Goal: Information Seeking & Learning: Check status

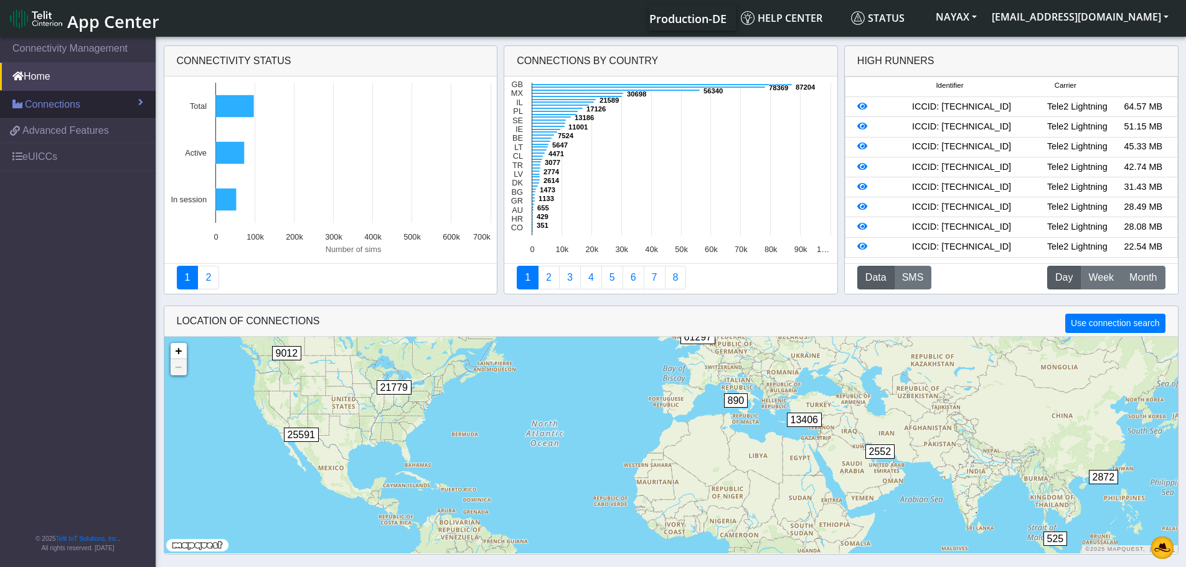
click at [107, 110] on link "Connections" at bounding box center [78, 104] width 156 height 27
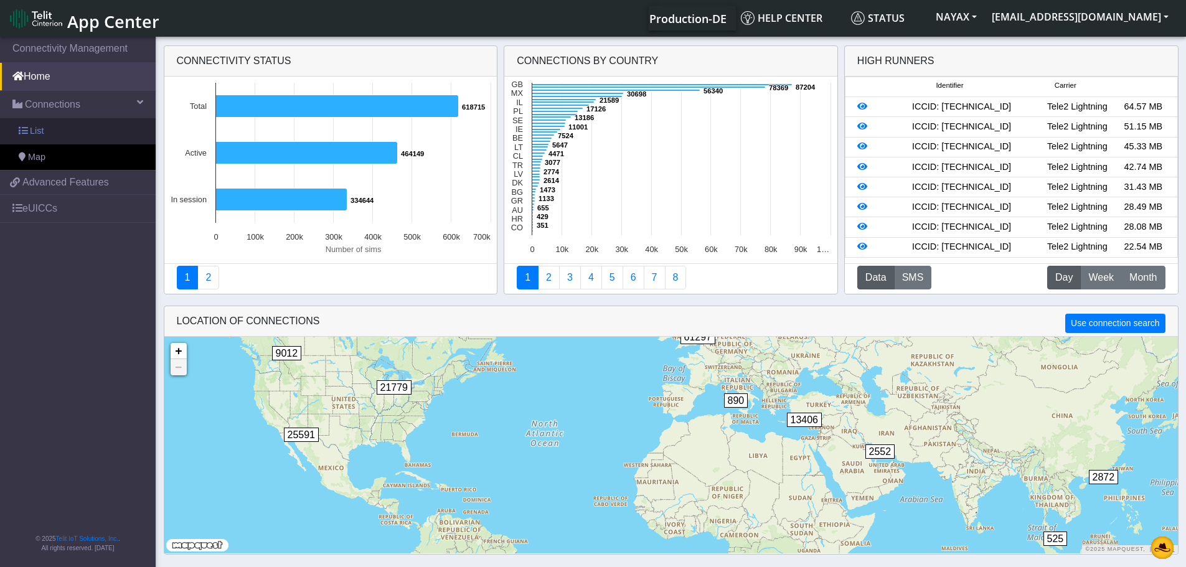
click at [97, 127] on link "List" at bounding box center [78, 131] width 156 height 26
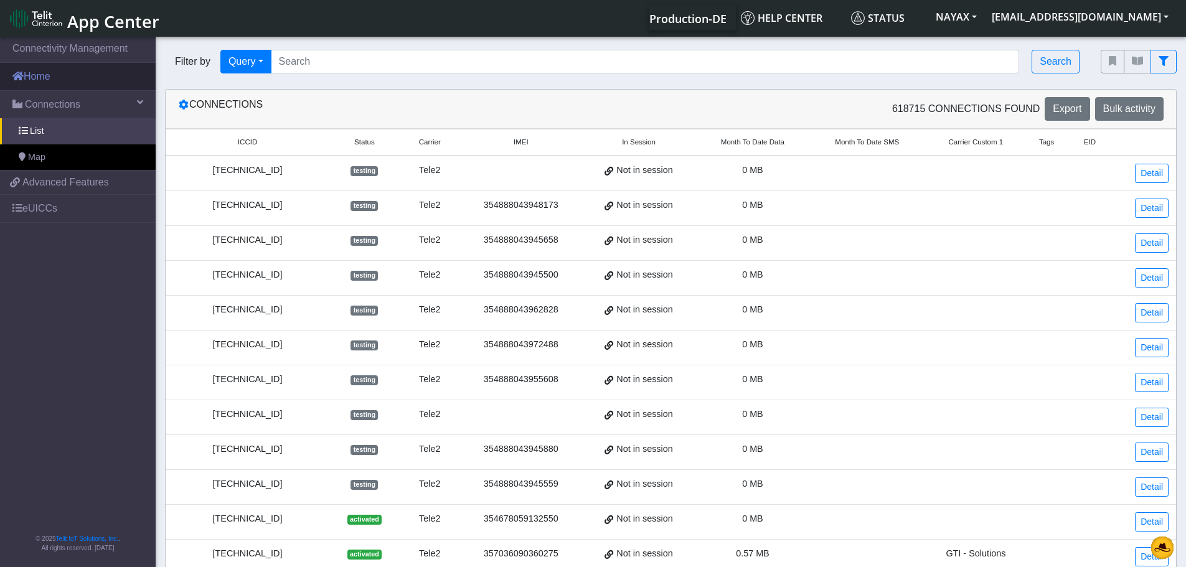
click at [35, 75] on link "Home" at bounding box center [78, 76] width 156 height 27
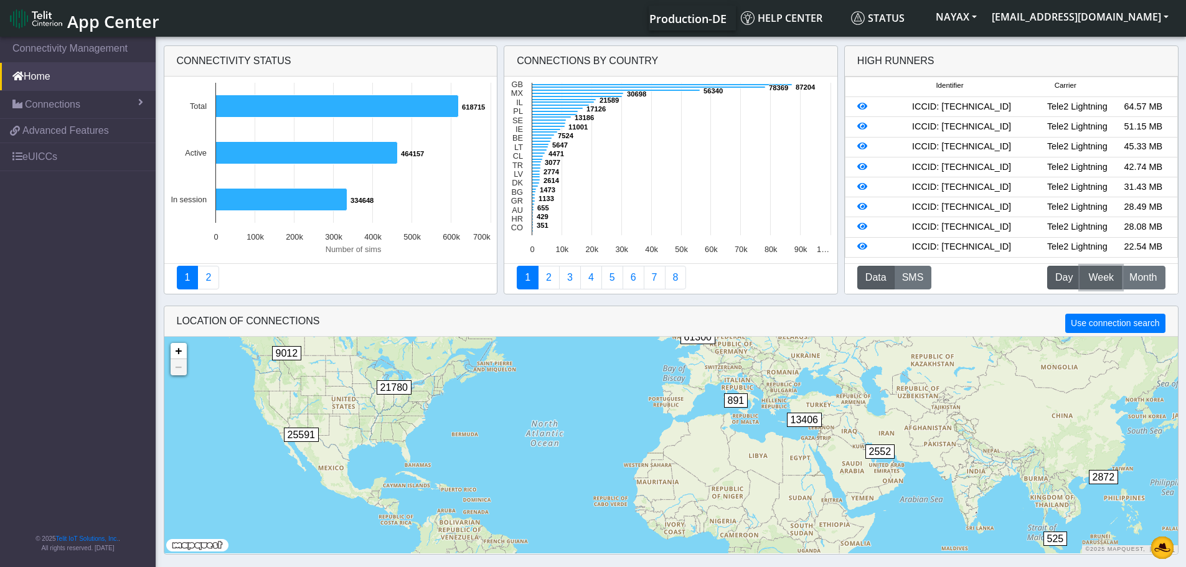
click at [1110, 278] on span "Week" at bounding box center [1101, 277] width 26 height 15
click at [1140, 281] on span "Month" at bounding box center [1143, 277] width 27 height 15
click at [866, 105] on icon at bounding box center [862, 106] width 10 height 9
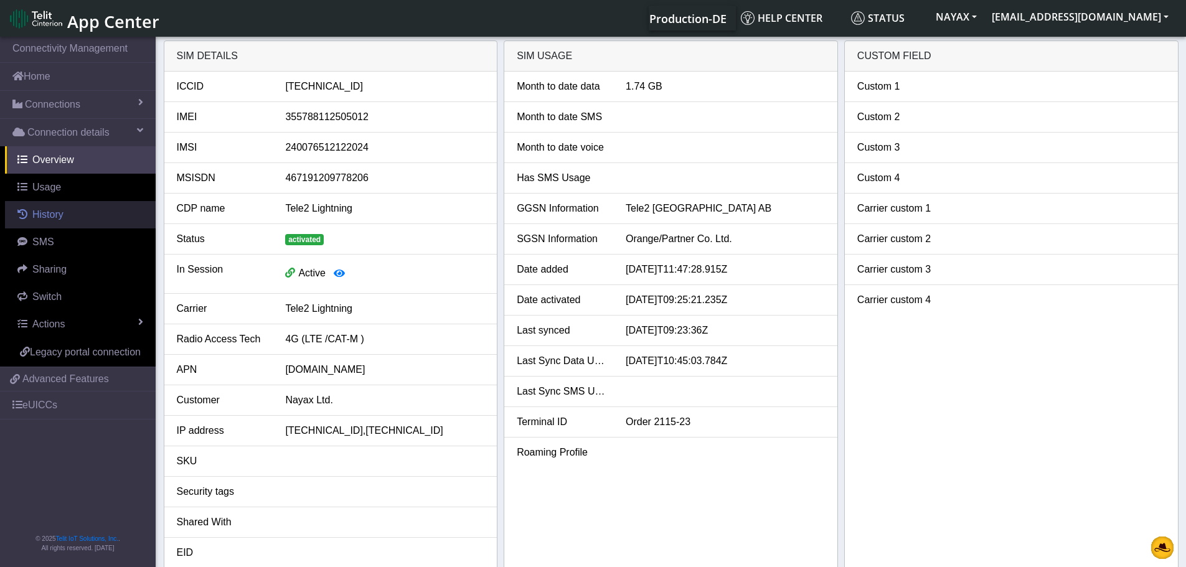
click at [53, 225] on link "History" at bounding box center [80, 214] width 151 height 27
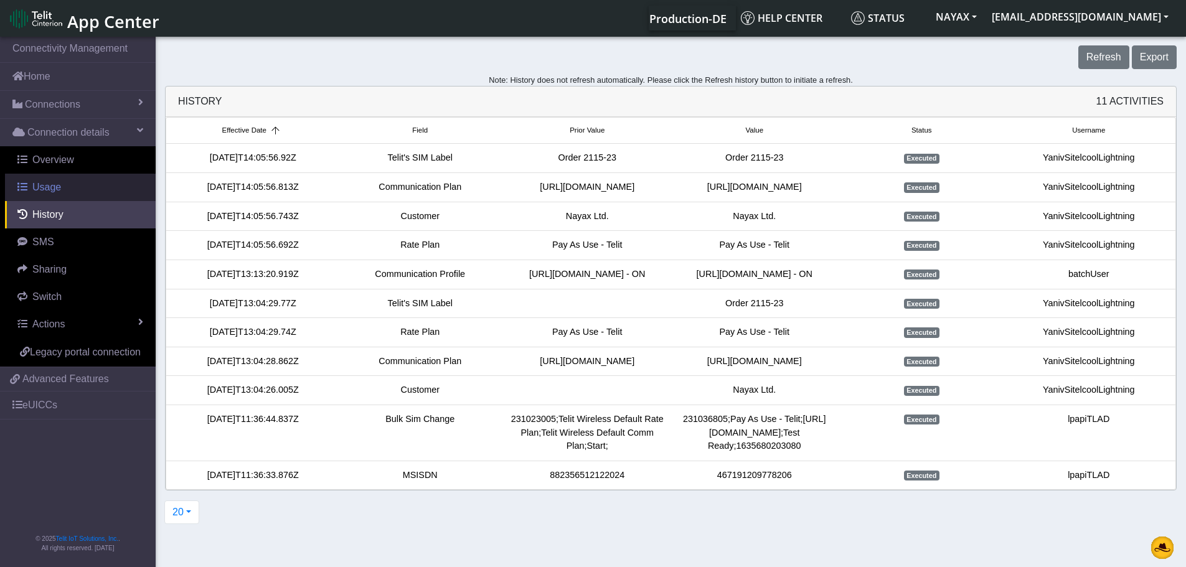
click at [48, 182] on span "Usage" at bounding box center [46, 187] width 29 height 11
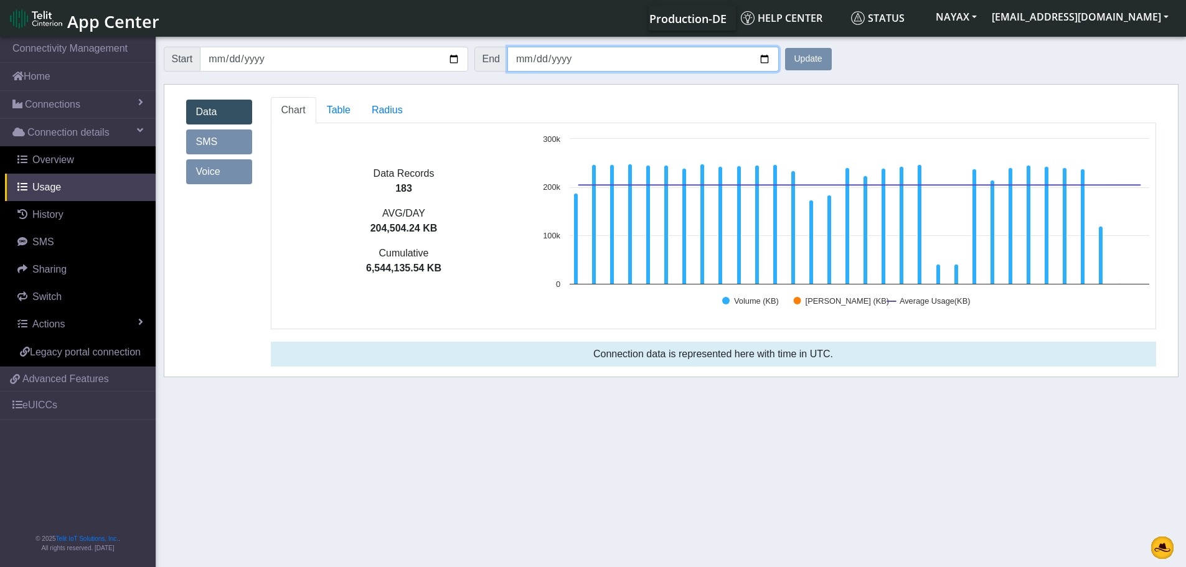
click at [767, 57] on input "[DATE]" at bounding box center [642, 59] width 271 height 25
click at [765, 59] on input "[DATE]" at bounding box center [642, 59] width 271 height 25
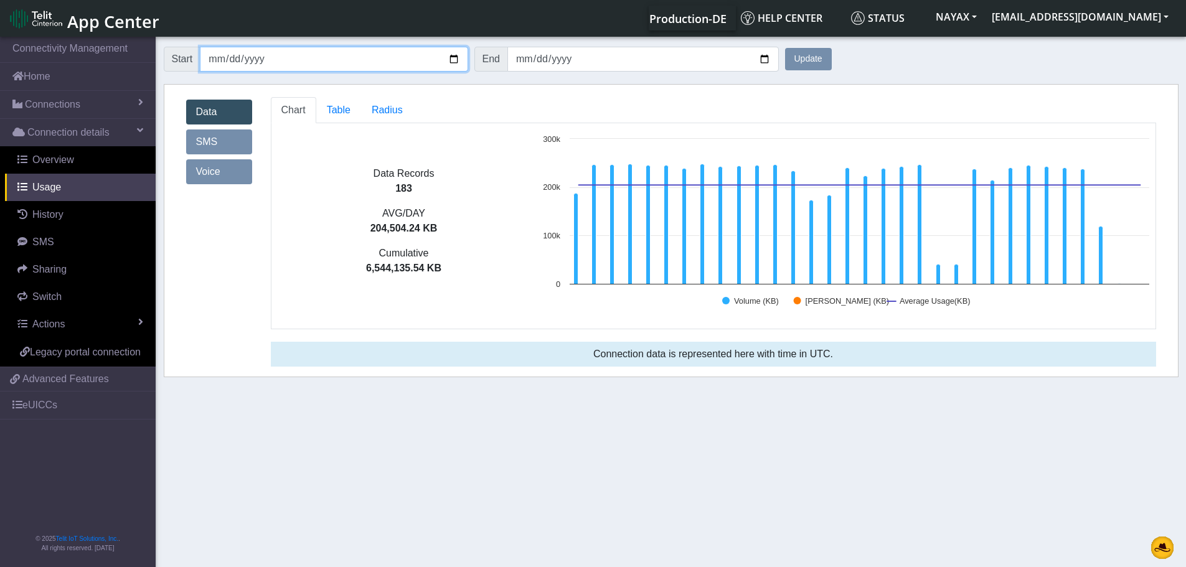
click at [453, 61] on input "[DATE]" at bounding box center [334, 59] width 268 height 25
type input "[DATE]"
click at [813, 52] on button "Update" at bounding box center [808, 59] width 47 height 22
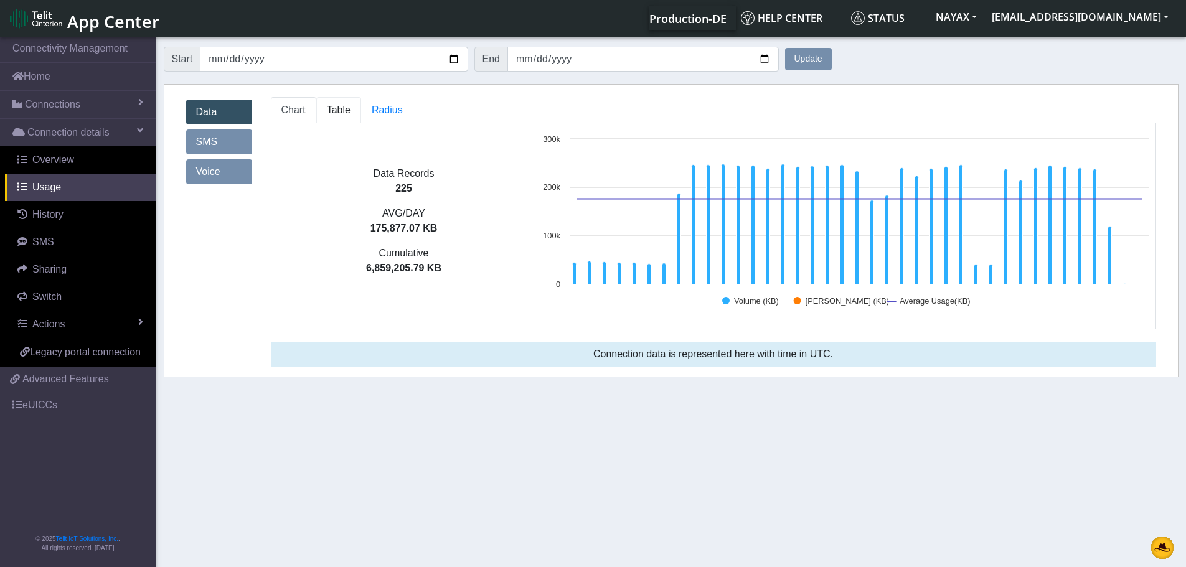
click at [328, 112] on span "Table" at bounding box center [339, 110] width 24 height 11
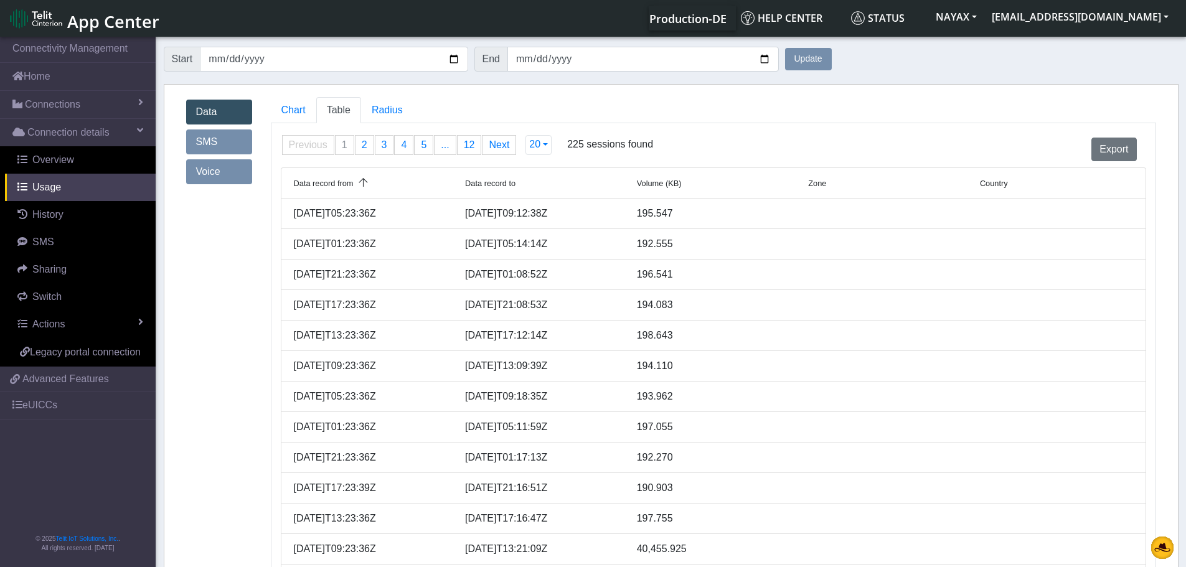
click at [857, 75] on form "Start [DATE] End [DATE] Update" at bounding box center [671, 58] width 1015 height 37
click at [44, 160] on span "Overview" at bounding box center [53, 159] width 42 height 11
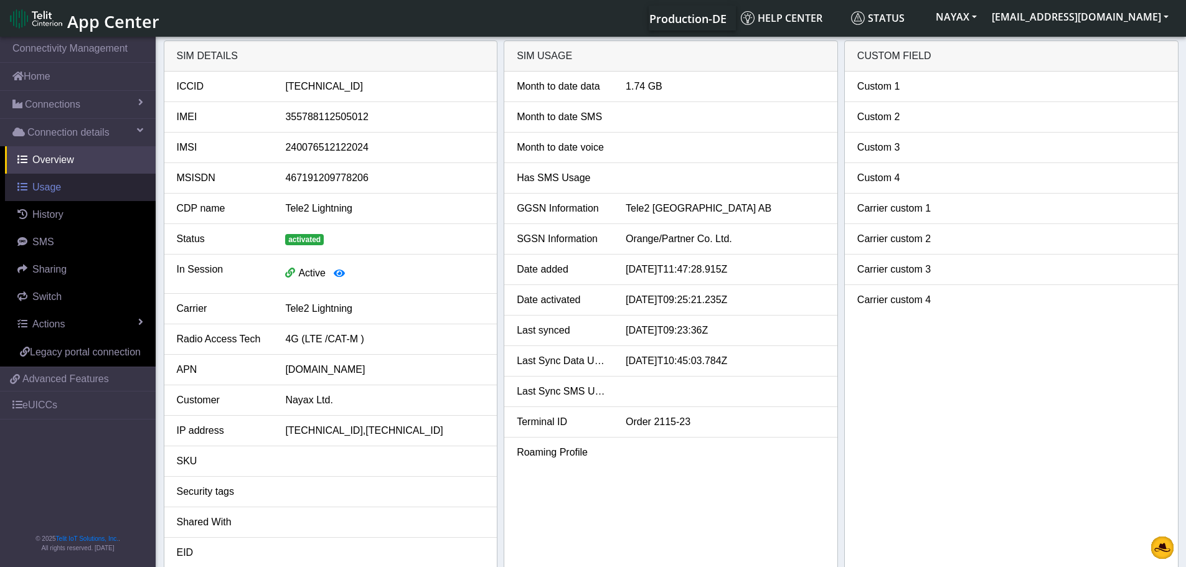
click at [57, 182] on span "Usage" at bounding box center [46, 187] width 29 height 11
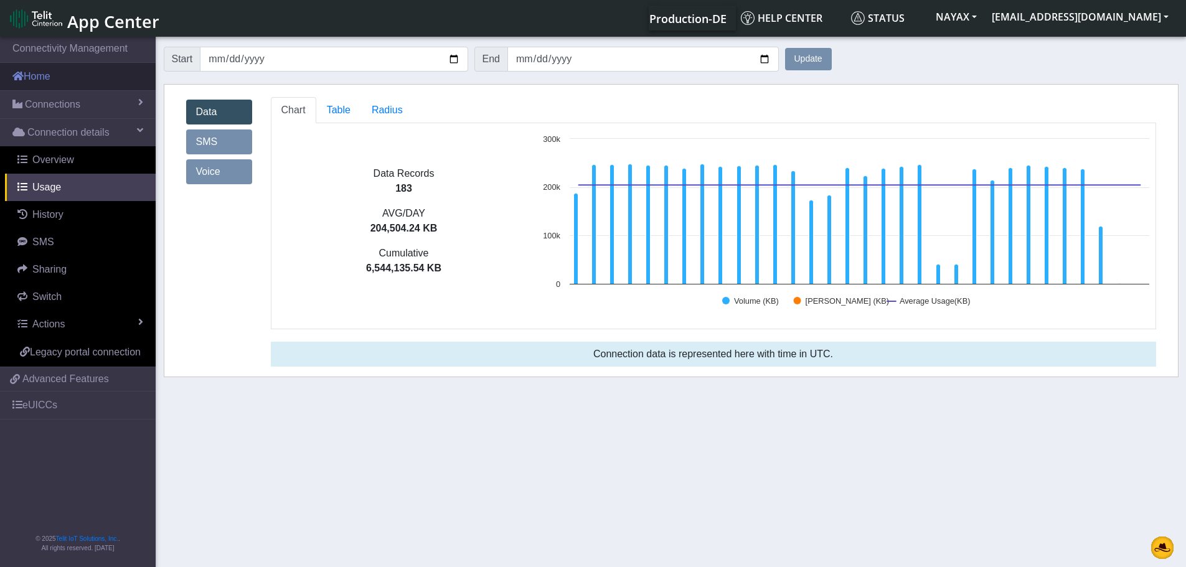
click at [33, 80] on link "Home" at bounding box center [78, 76] width 156 height 27
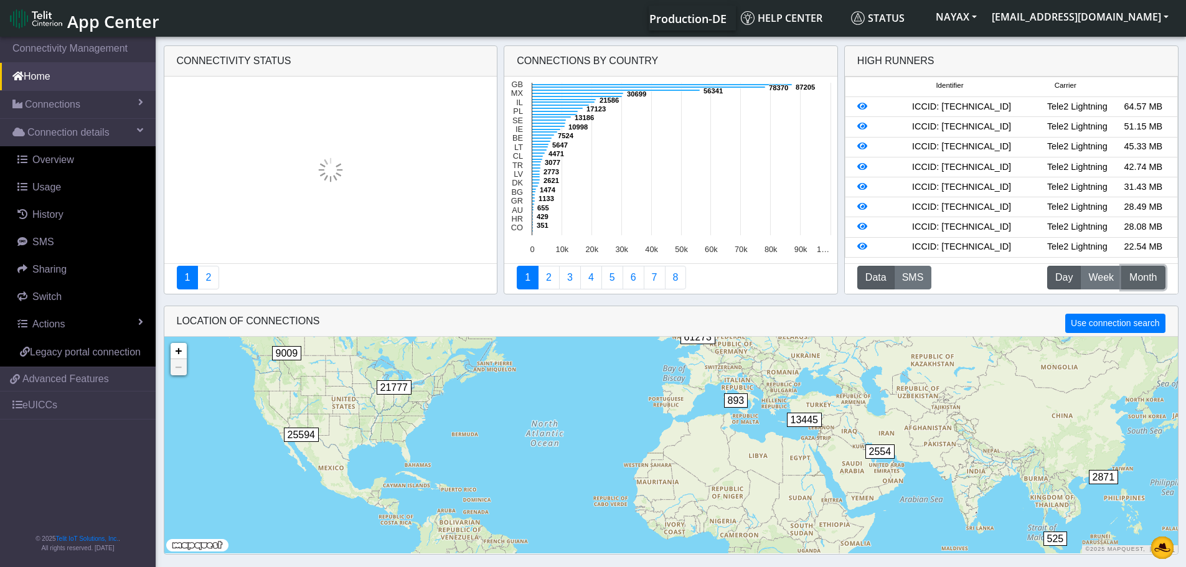
click at [1151, 272] on span "Month" at bounding box center [1143, 277] width 27 height 15
click at [1003, 134] on div "ICCID: [TECHNICAL_ID]" at bounding box center [961, 127] width 165 height 14
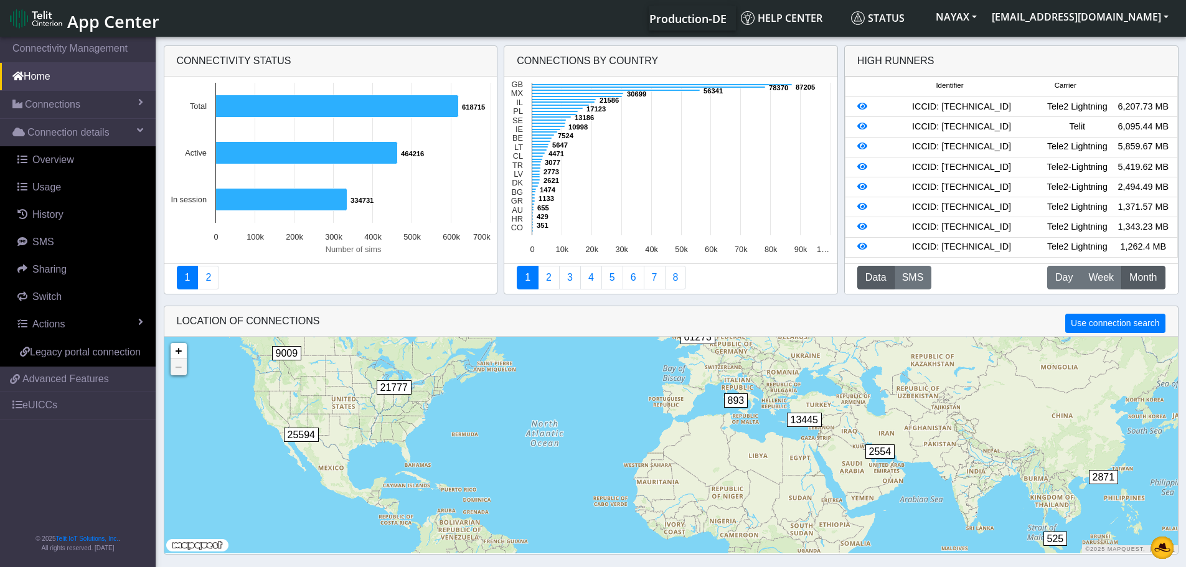
drag, startPoint x: 1022, startPoint y: 143, endPoint x: 924, endPoint y: 144, distance: 97.8
click at [924, 134] on div "ICCID: [TECHNICAL_ID]" at bounding box center [961, 127] width 165 height 14
copy div "89358151000029457770"
click at [862, 131] on icon at bounding box center [862, 126] width 10 height 9
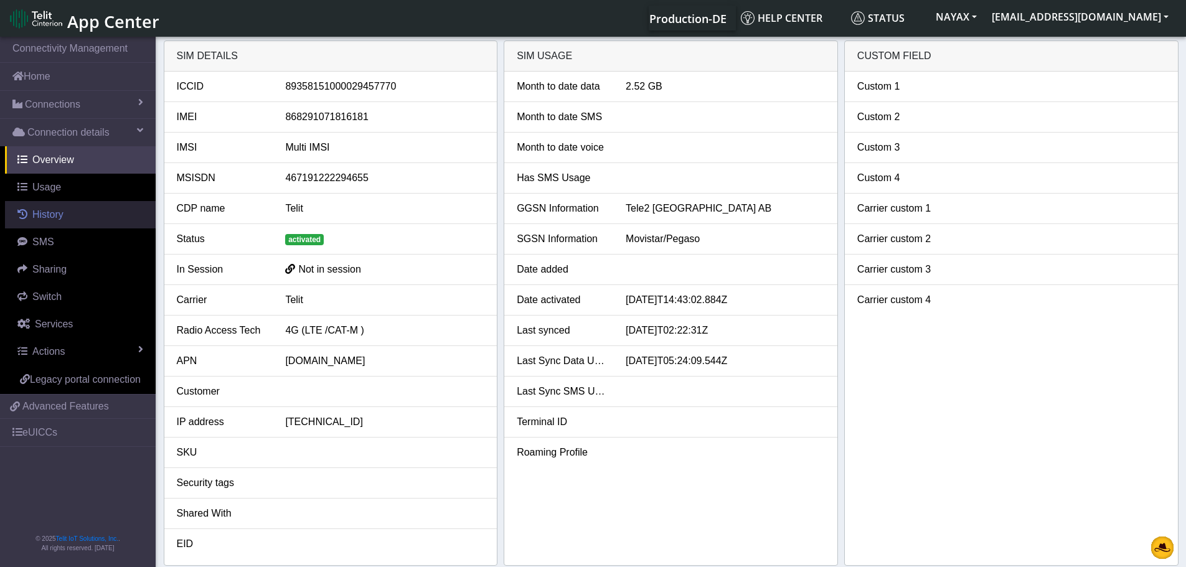
click at [64, 214] on span "History" at bounding box center [47, 214] width 31 height 11
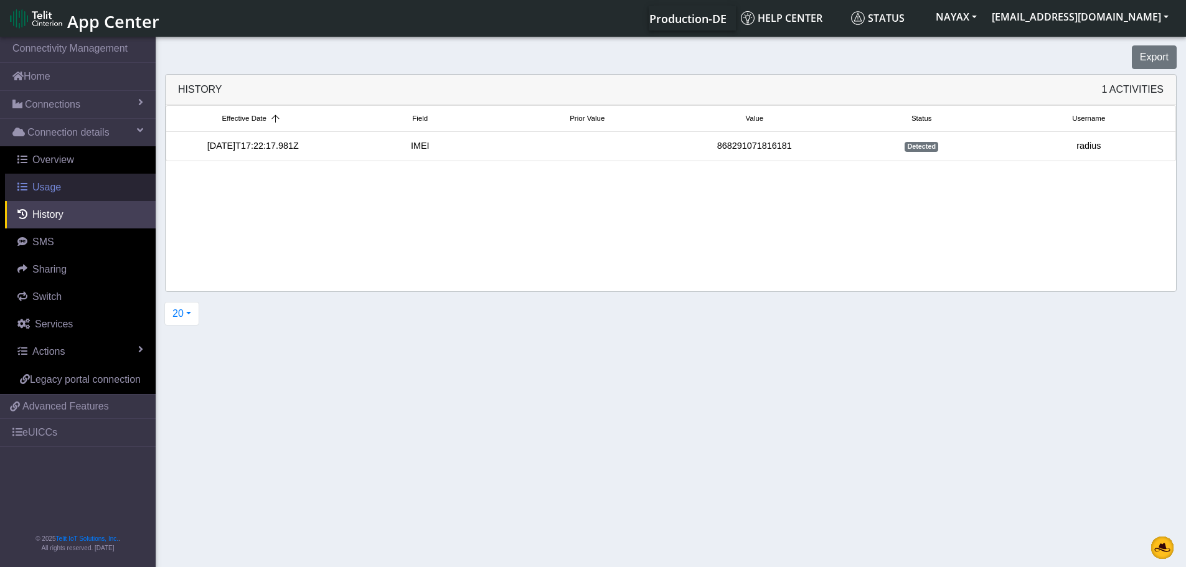
click at [59, 196] on link "Usage" at bounding box center [80, 187] width 151 height 27
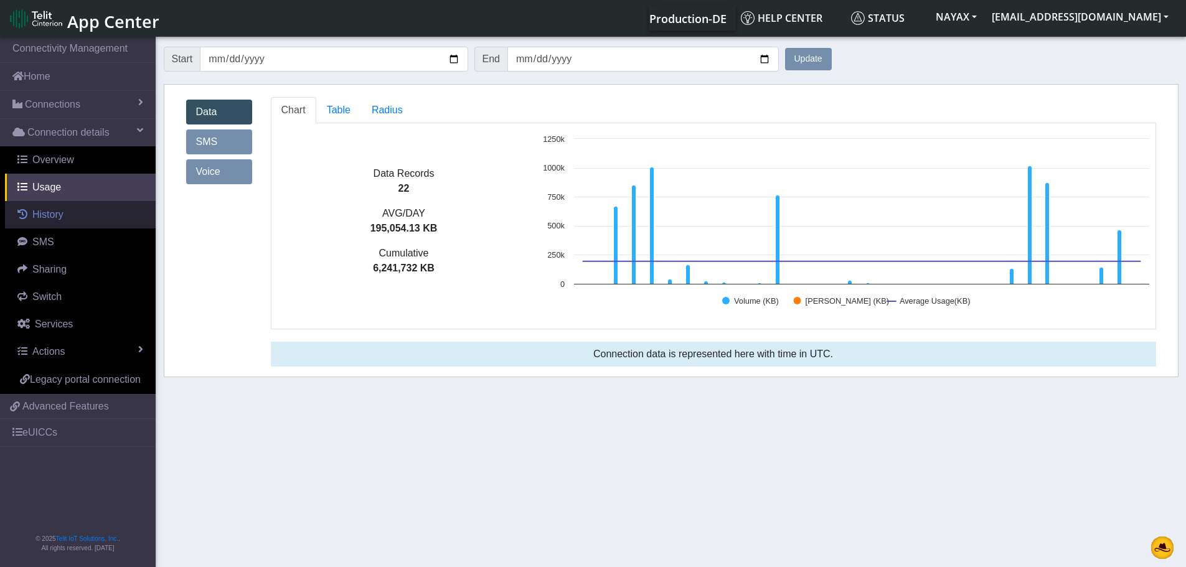
click at [66, 219] on link "History" at bounding box center [80, 214] width 151 height 27
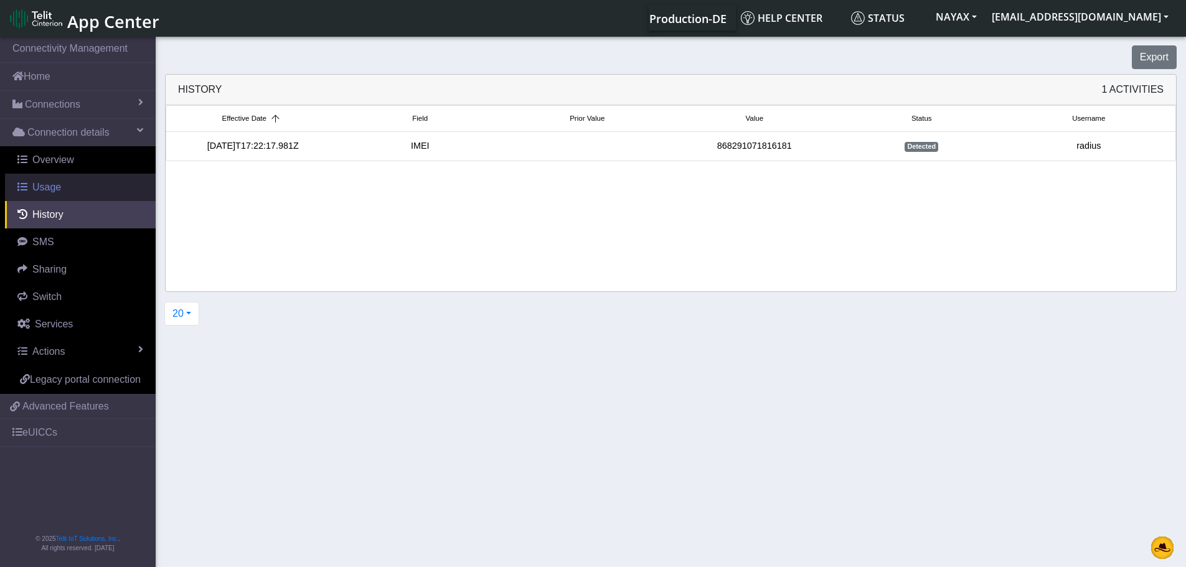
click at [62, 196] on link "Usage" at bounding box center [80, 187] width 151 height 27
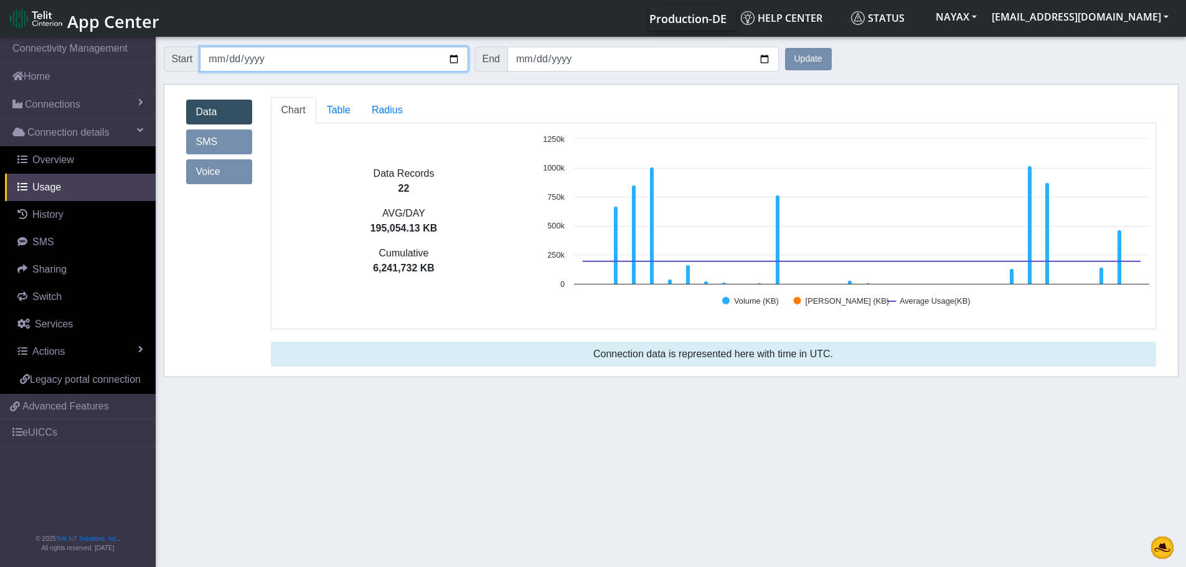
click at [457, 54] on input "[DATE]" at bounding box center [334, 59] width 268 height 25
click at [450, 57] on input "[DATE]" at bounding box center [334, 59] width 268 height 25
click at [801, 57] on button "Update" at bounding box center [808, 59] width 47 height 22
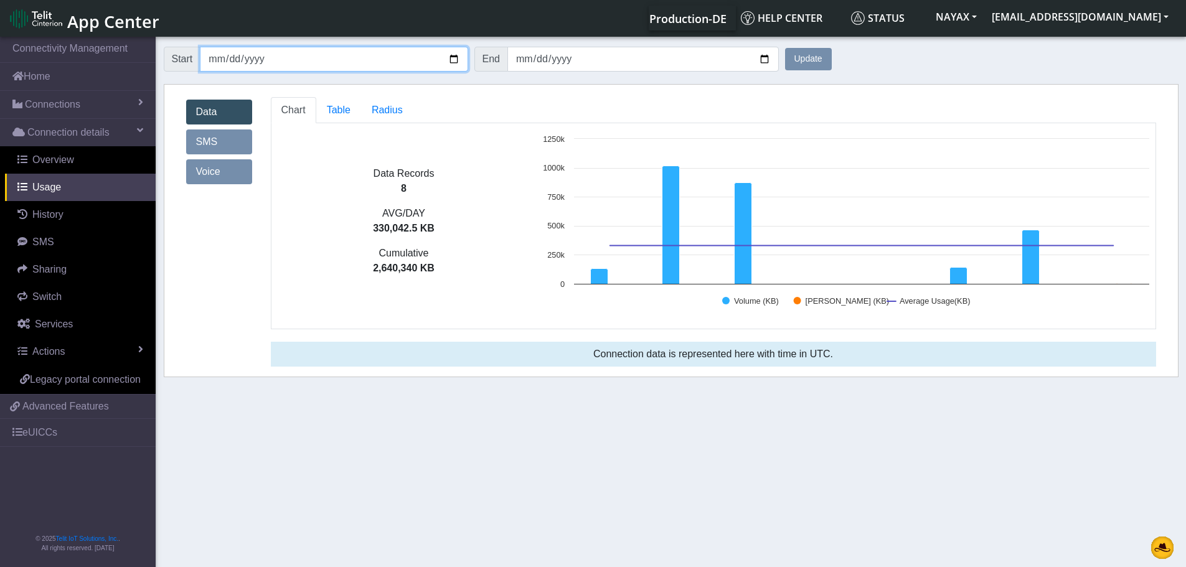
click at [455, 60] on input "[DATE]" at bounding box center [334, 59] width 268 height 25
type input "[DATE]"
click at [804, 58] on button "Update" at bounding box center [808, 59] width 47 height 22
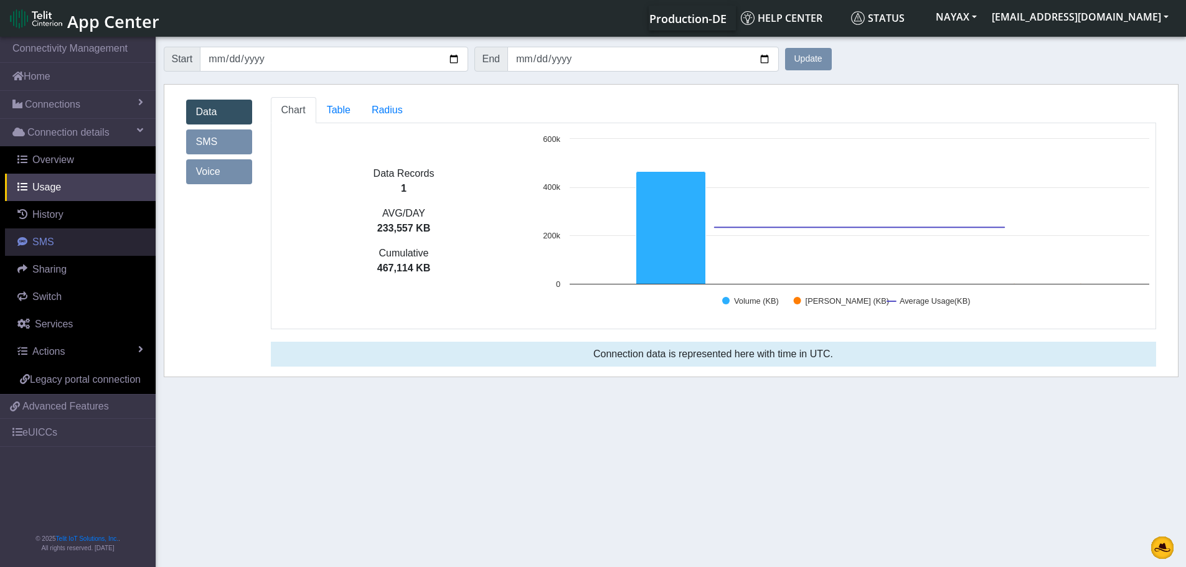
click at [70, 234] on link "SMS" at bounding box center [80, 242] width 151 height 27
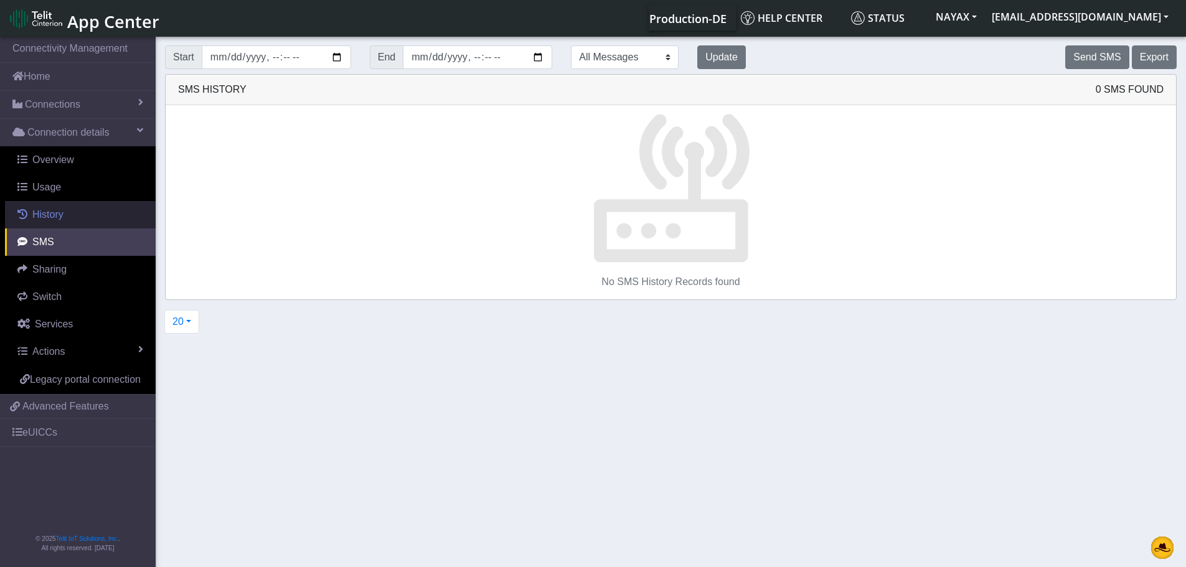
click at [67, 222] on link "History" at bounding box center [80, 214] width 151 height 27
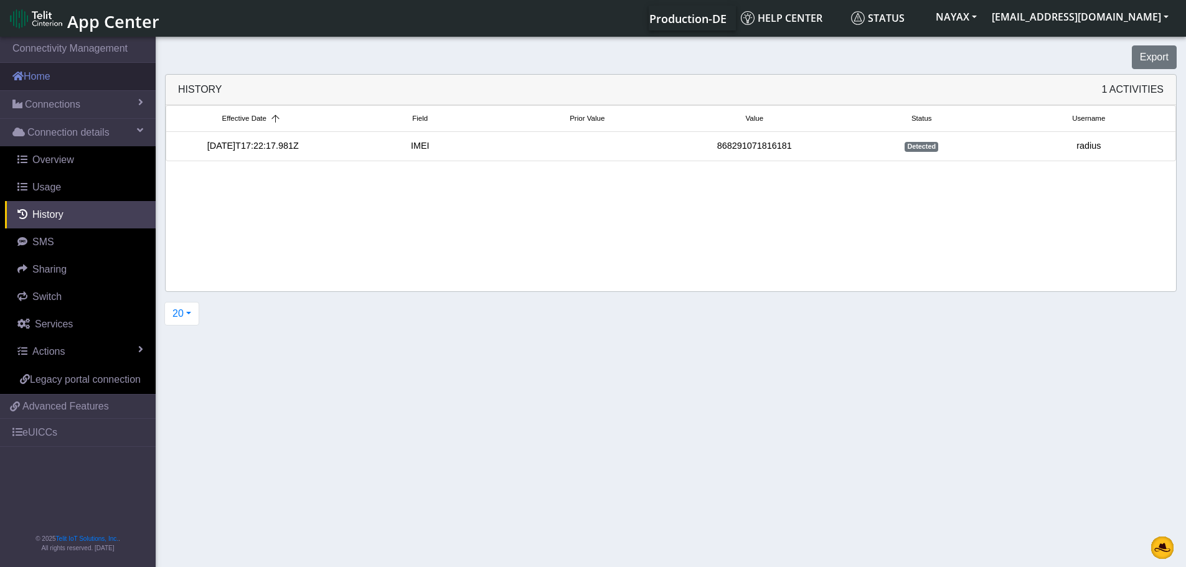
click at [58, 81] on link "Home" at bounding box center [78, 76] width 156 height 27
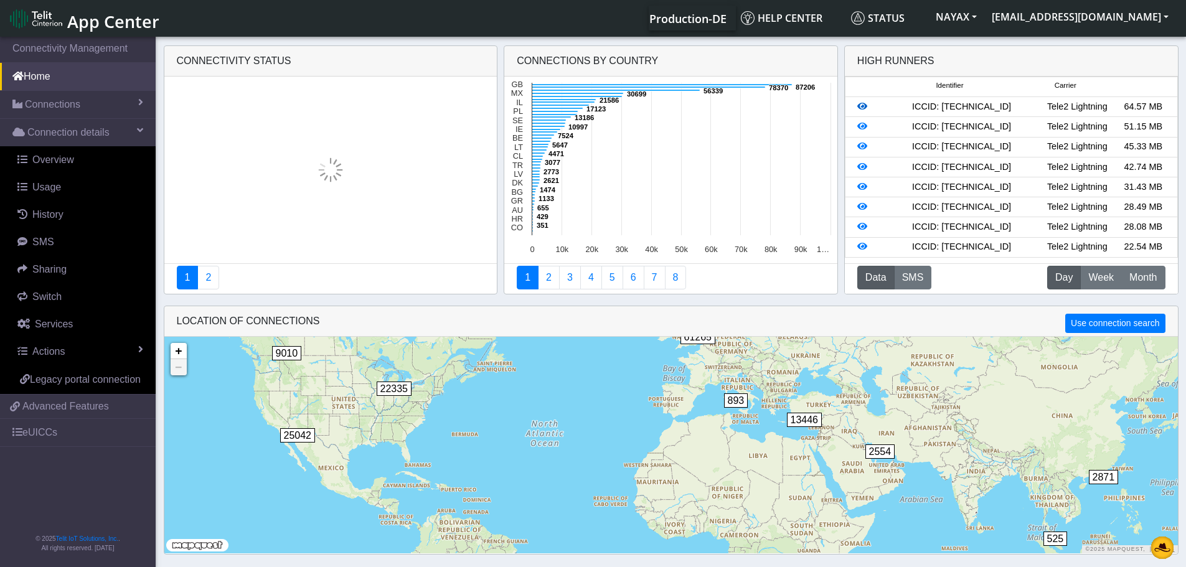
click at [859, 108] on icon at bounding box center [862, 106] width 10 height 9
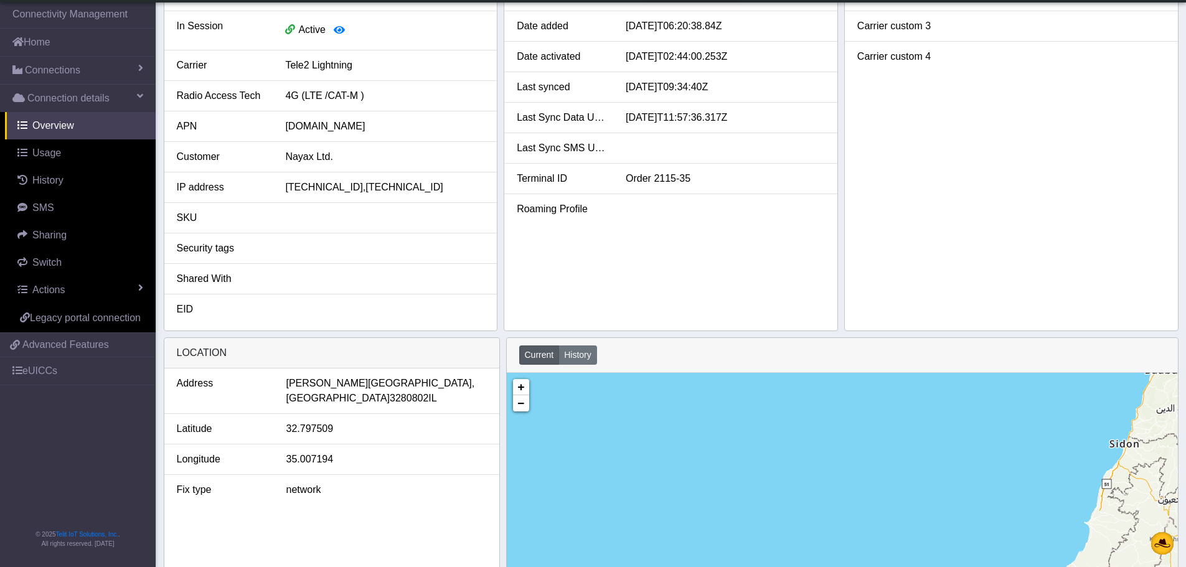
scroll to position [187, 0]
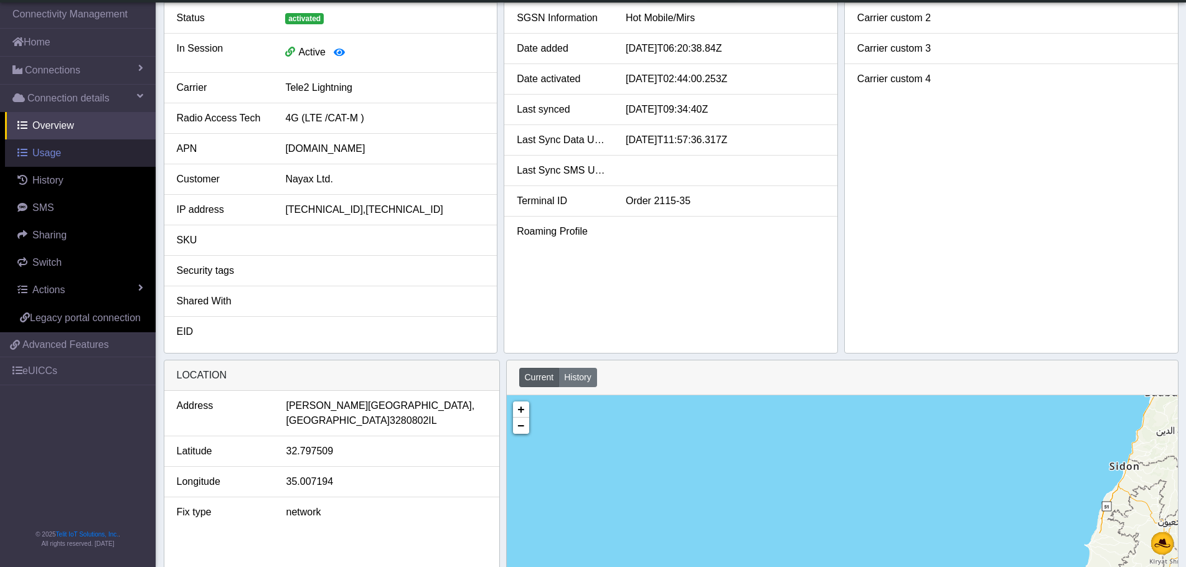
click at [55, 151] on span "Usage" at bounding box center [46, 153] width 29 height 11
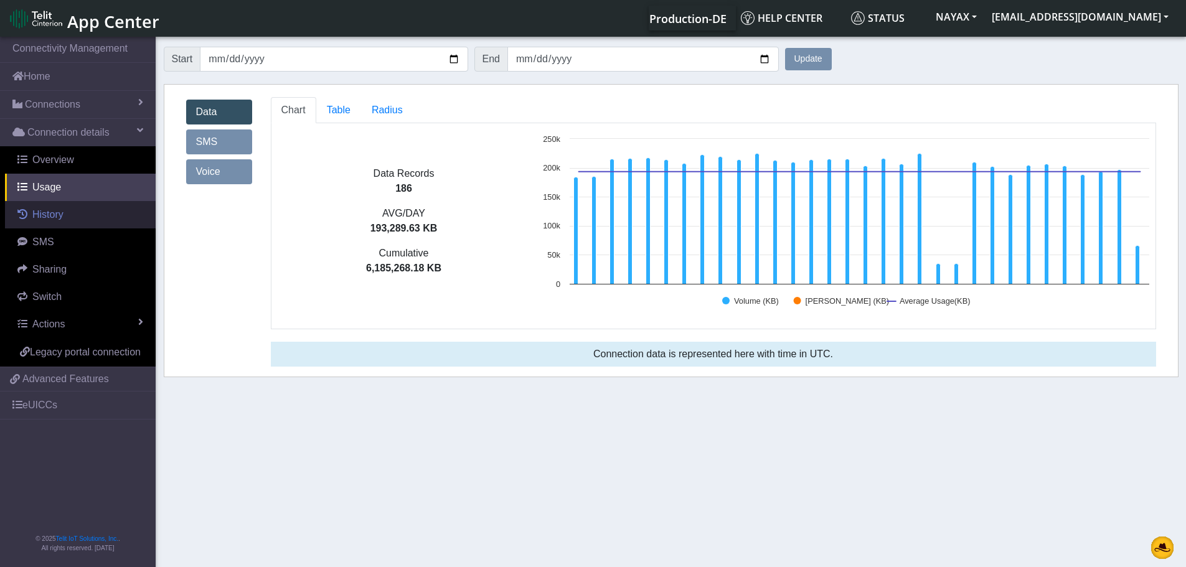
click at [60, 210] on span "History" at bounding box center [47, 214] width 31 height 11
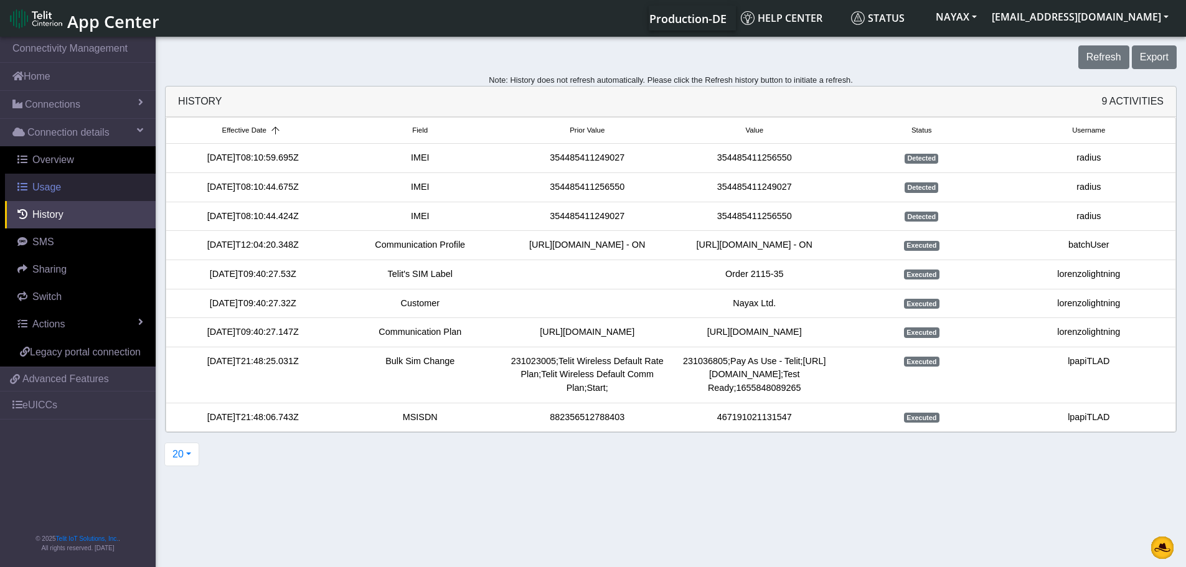
click at [45, 186] on span "Usage" at bounding box center [46, 187] width 29 height 11
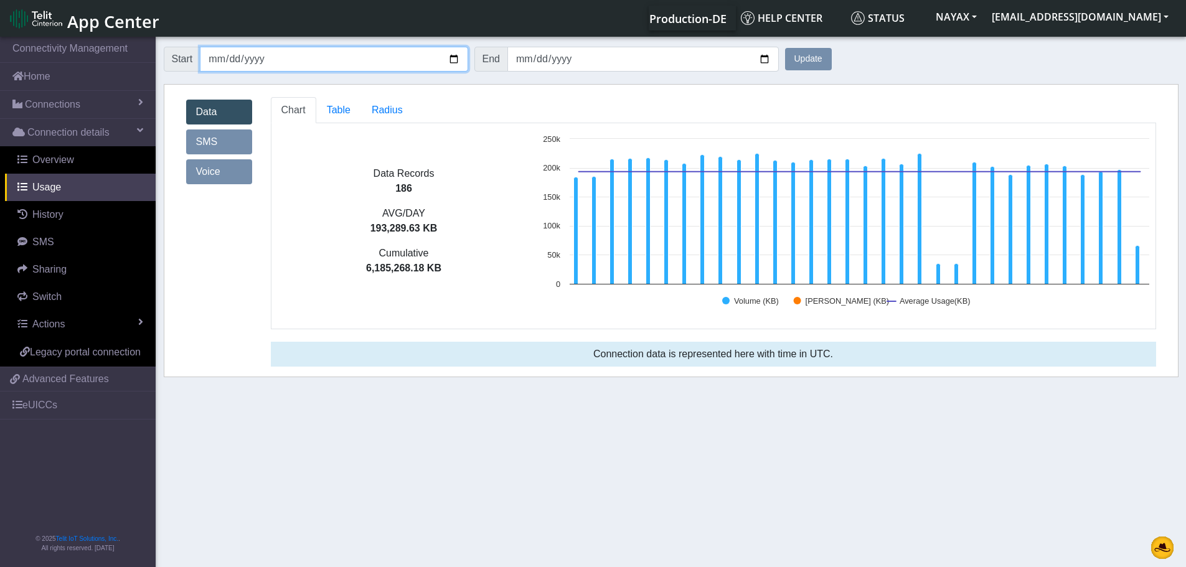
click at [455, 59] on input "[DATE]" at bounding box center [334, 59] width 268 height 25
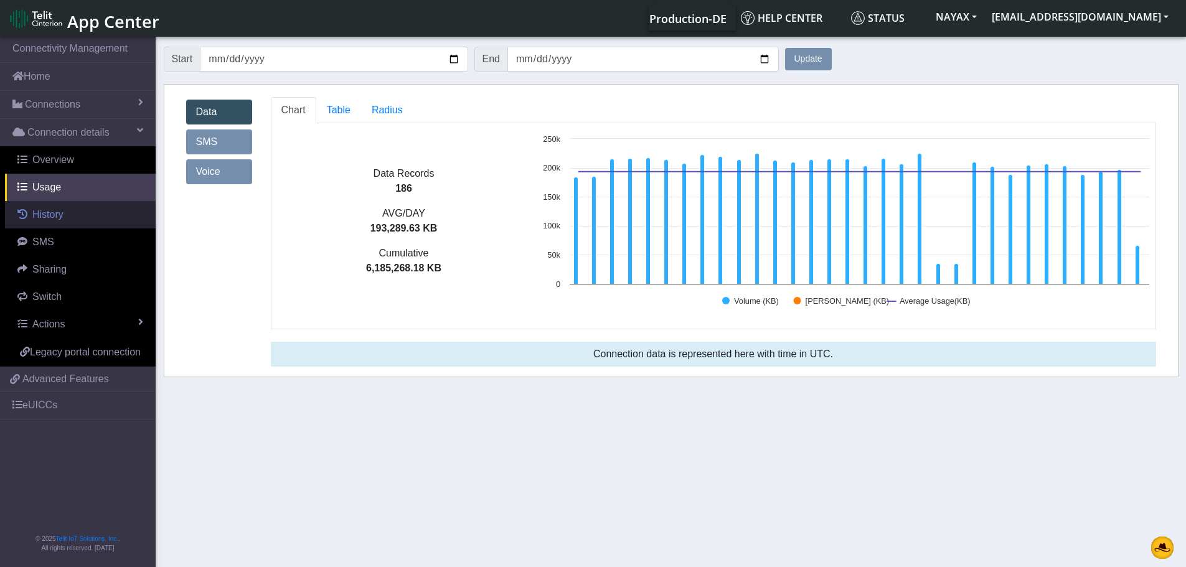
click at [76, 210] on link "History" at bounding box center [80, 214] width 151 height 27
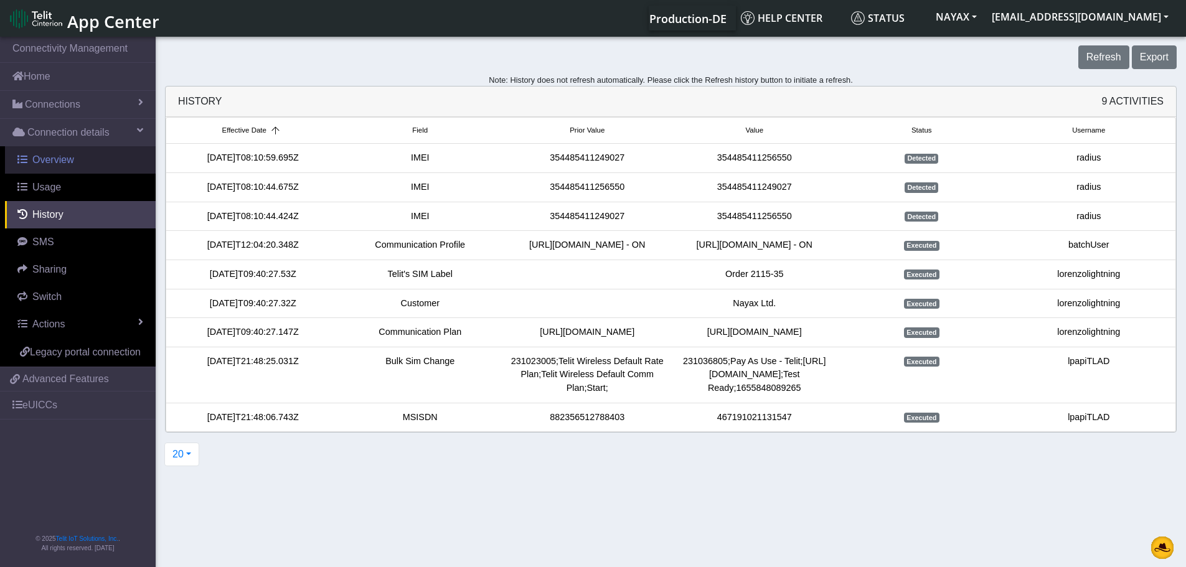
click at [71, 167] on link "Overview" at bounding box center [80, 159] width 151 height 27
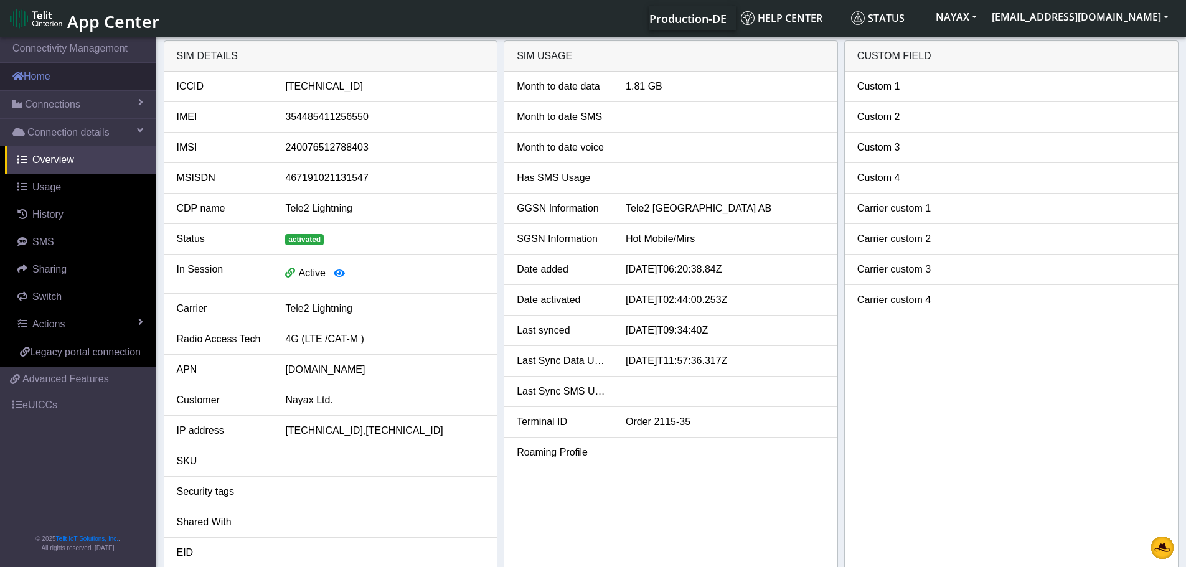
click at [60, 82] on link "Home" at bounding box center [78, 76] width 156 height 27
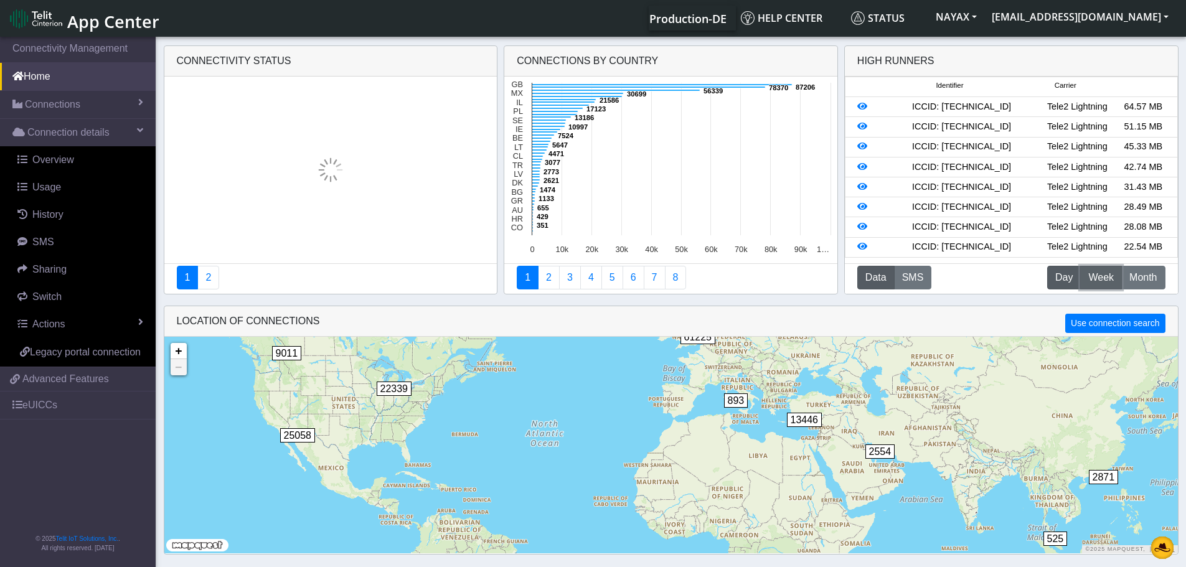
click at [1093, 281] on span "Week" at bounding box center [1101, 277] width 26 height 15
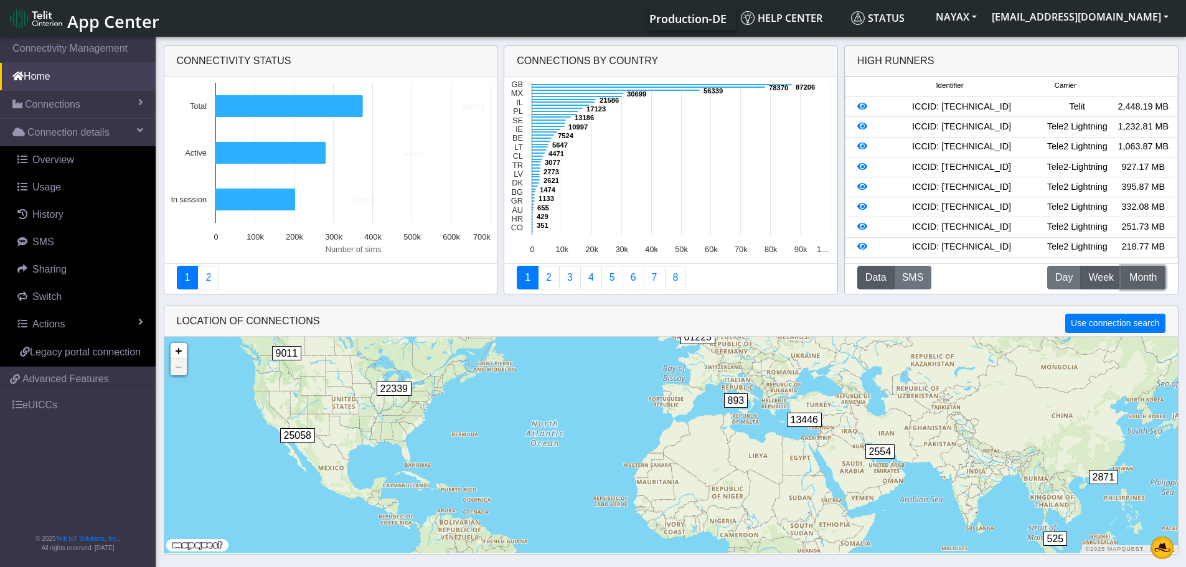
click at [1138, 282] on span "Month" at bounding box center [1143, 277] width 27 height 15
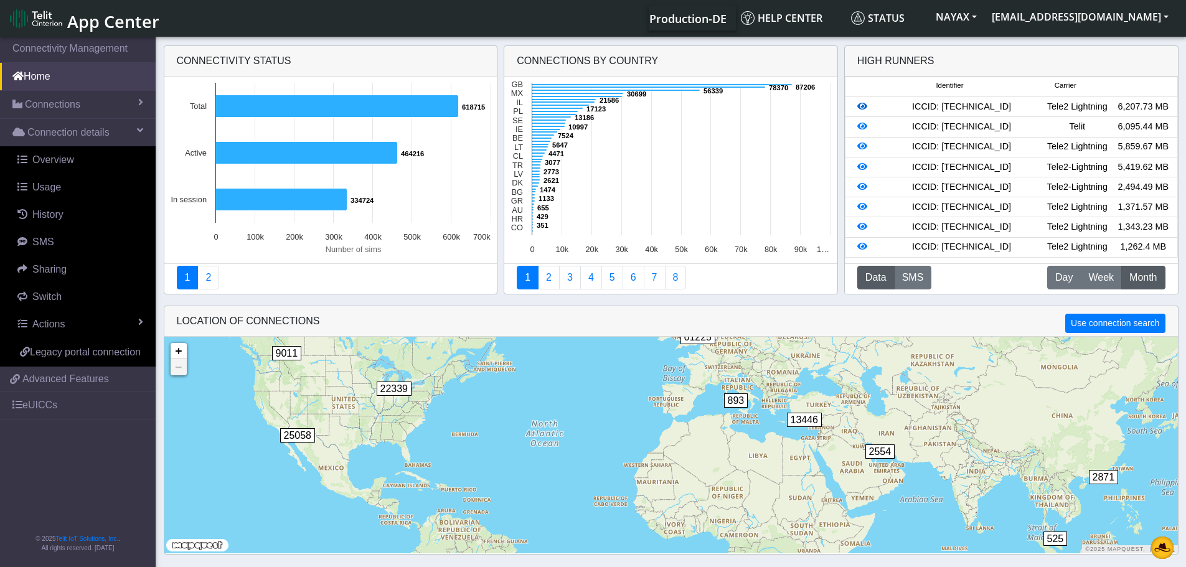
click at [862, 110] on icon at bounding box center [862, 106] width 10 height 9
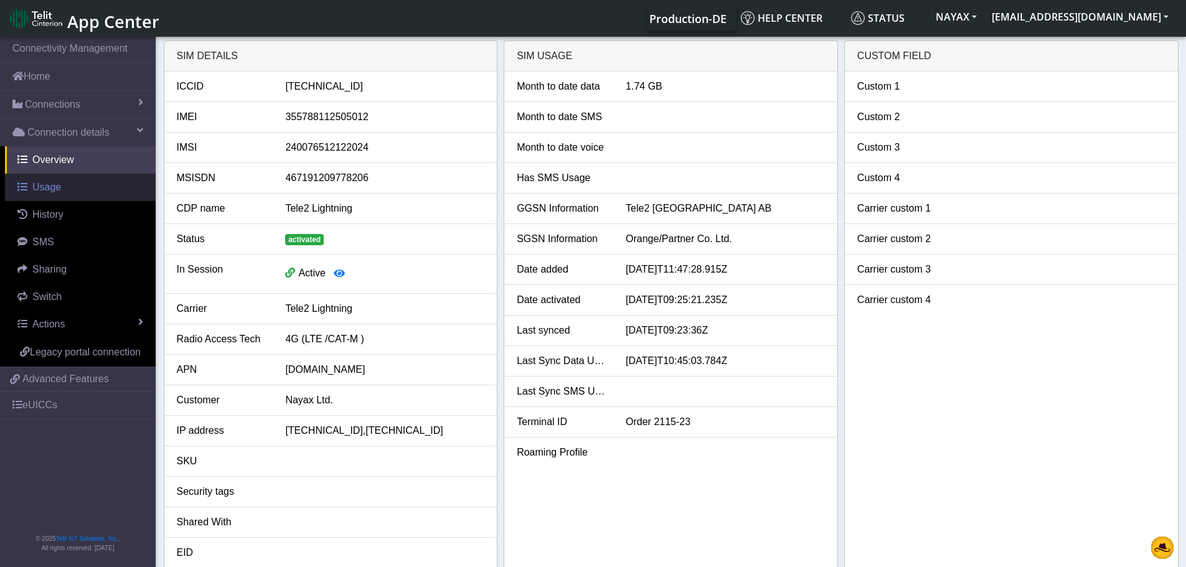
click at [77, 184] on link "Usage" at bounding box center [80, 187] width 151 height 27
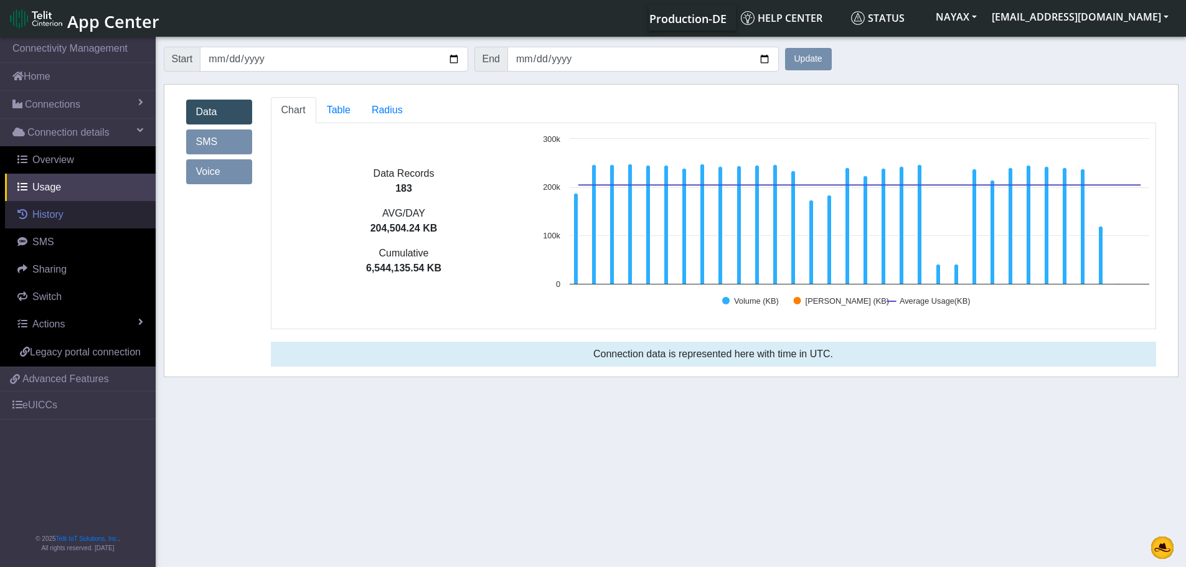
click at [73, 210] on link "History" at bounding box center [80, 214] width 151 height 27
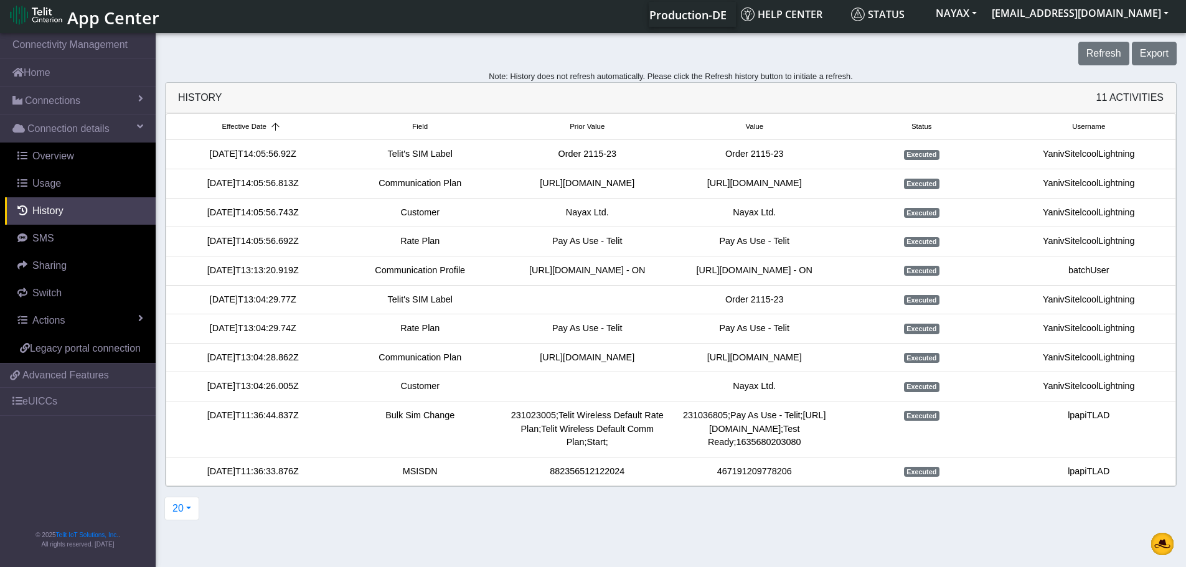
scroll to position [4, 0]
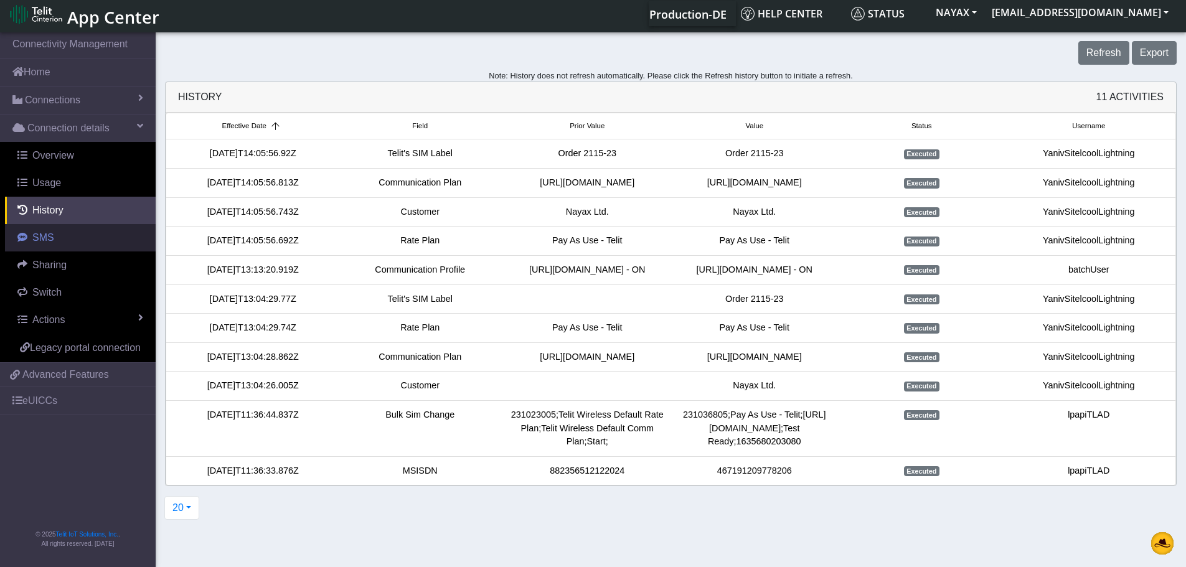
click at [51, 242] on span "SMS" at bounding box center [43, 237] width 22 height 11
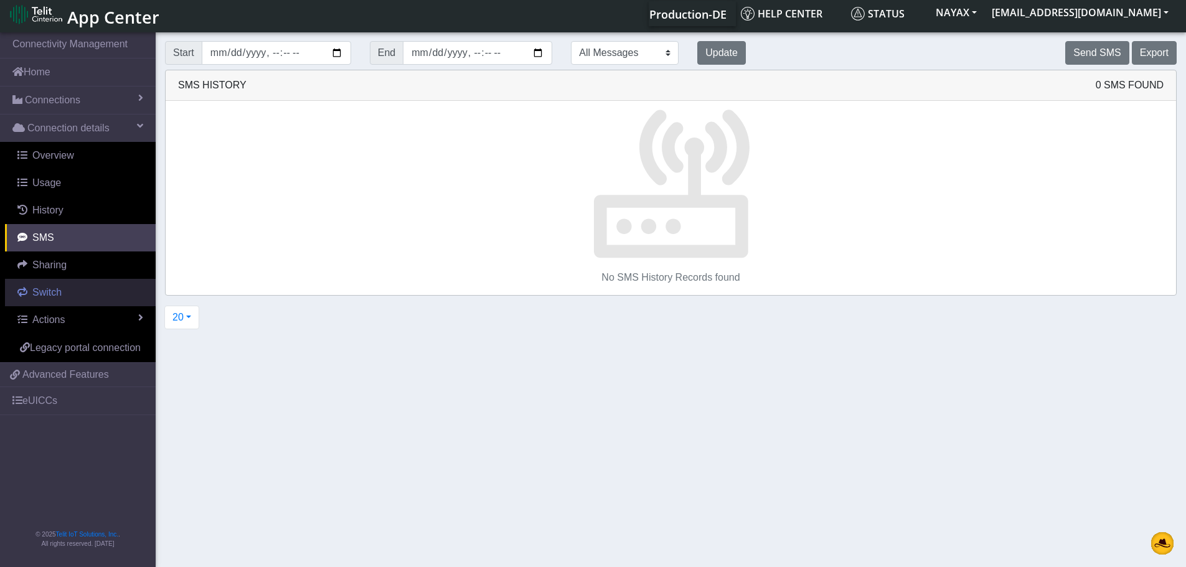
click at [55, 296] on span "Switch" at bounding box center [46, 292] width 29 height 11
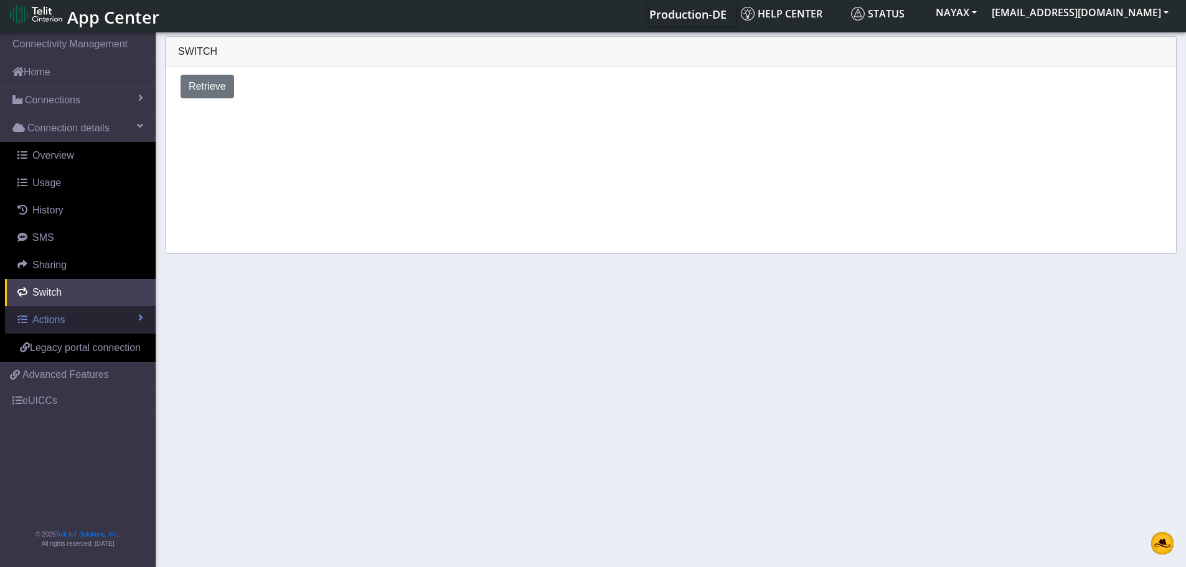
click at [59, 320] on span "Actions" at bounding box center [48, 319] width 32 height 11
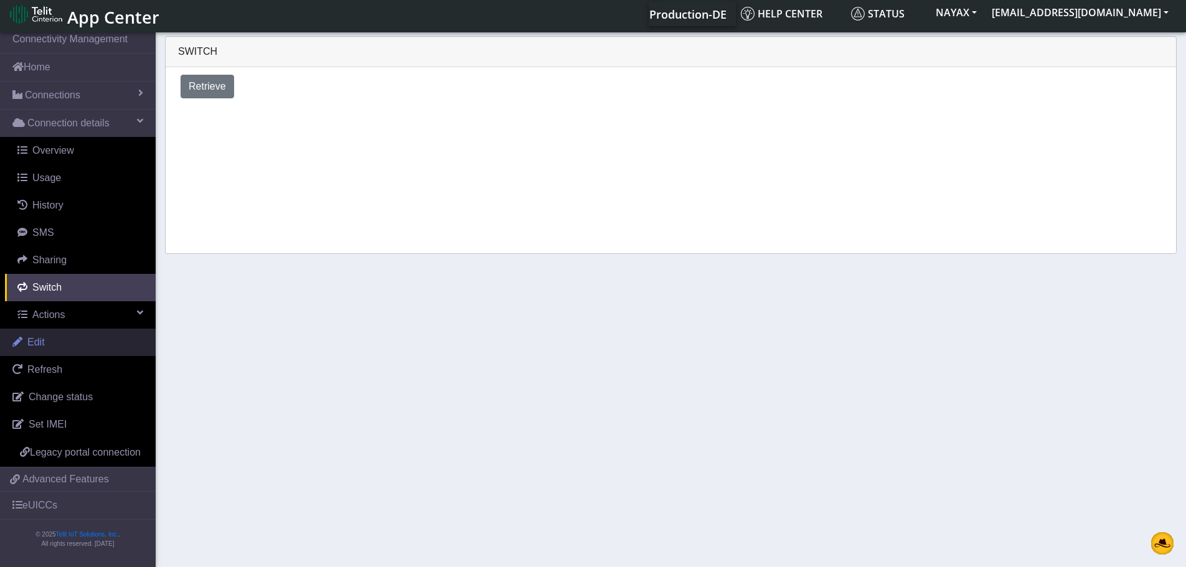
scroll to position [20, 0]
click at [72, 481] on span "Advanced Features" at bounding box center [65, 479] width 87 height 15
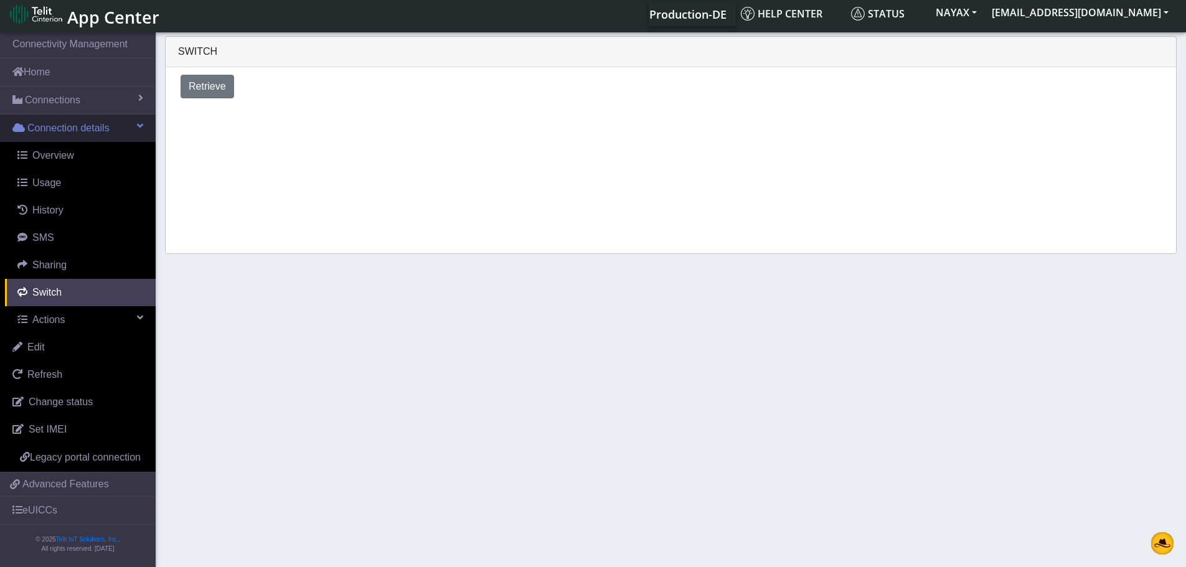
click at [96, 126] on span "Connection details" at bounding box center [68, 128] width 82 height 15
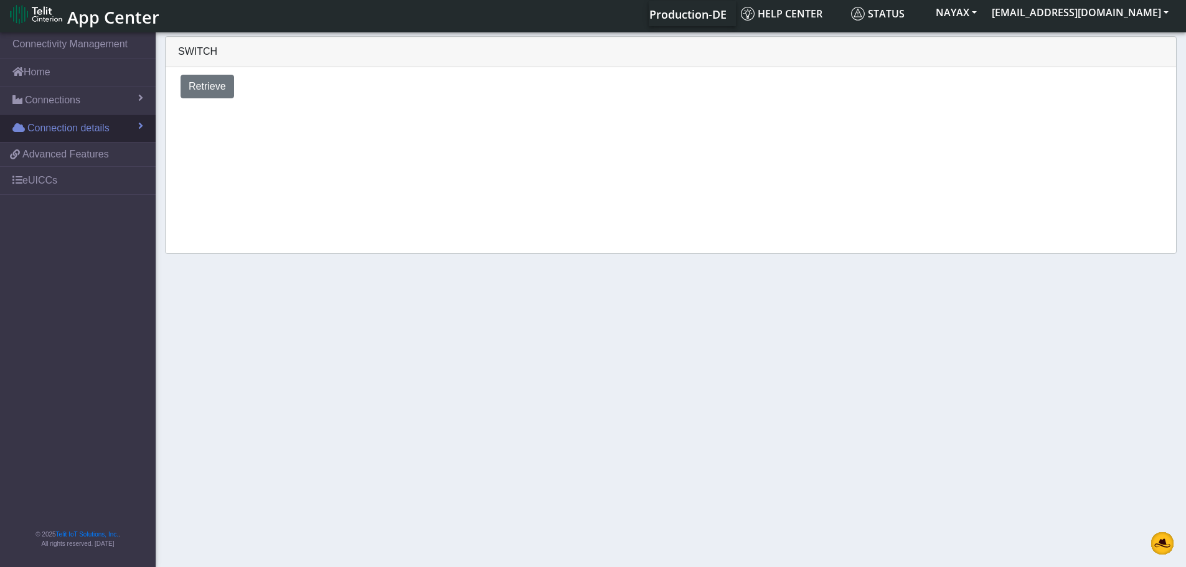
click at [96, 126] on span "Connection details" at bounding box center [68, 128] width 82 height 15
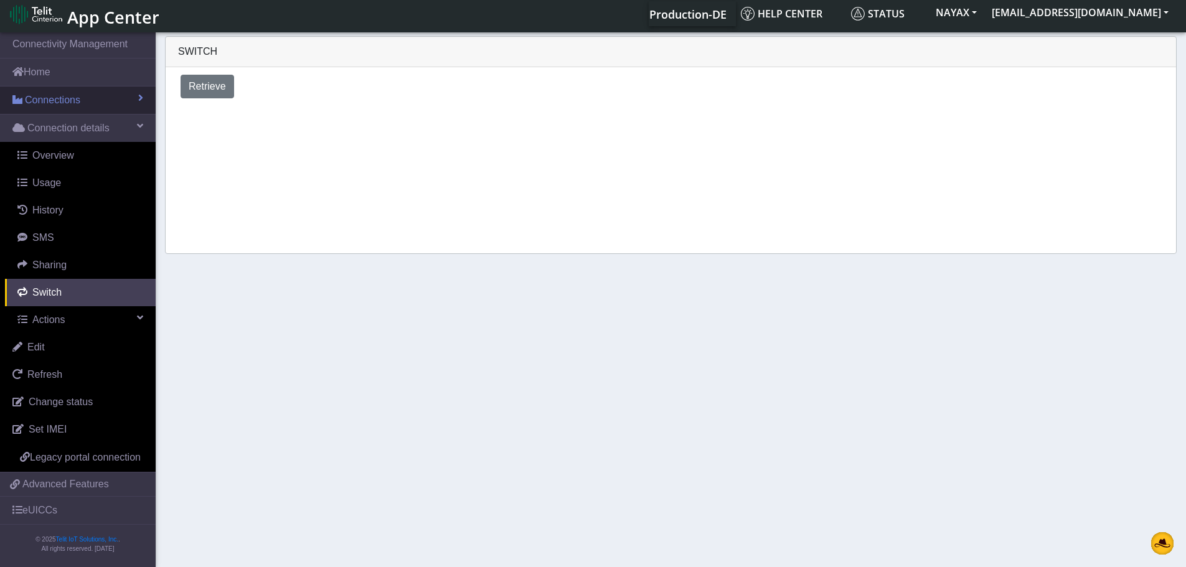
click at [136, 103] on link "Connections" at bounding box center [78, 100] width 156 height 27
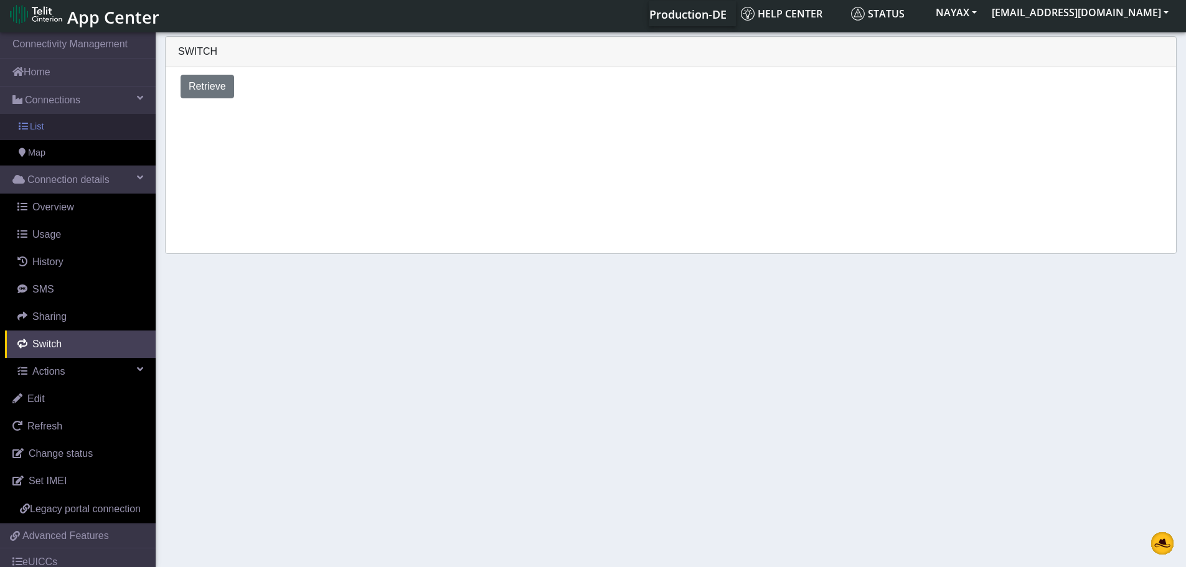
click at [105, 118] on link "List" at bounding box center [78, 127] width 156 height 26
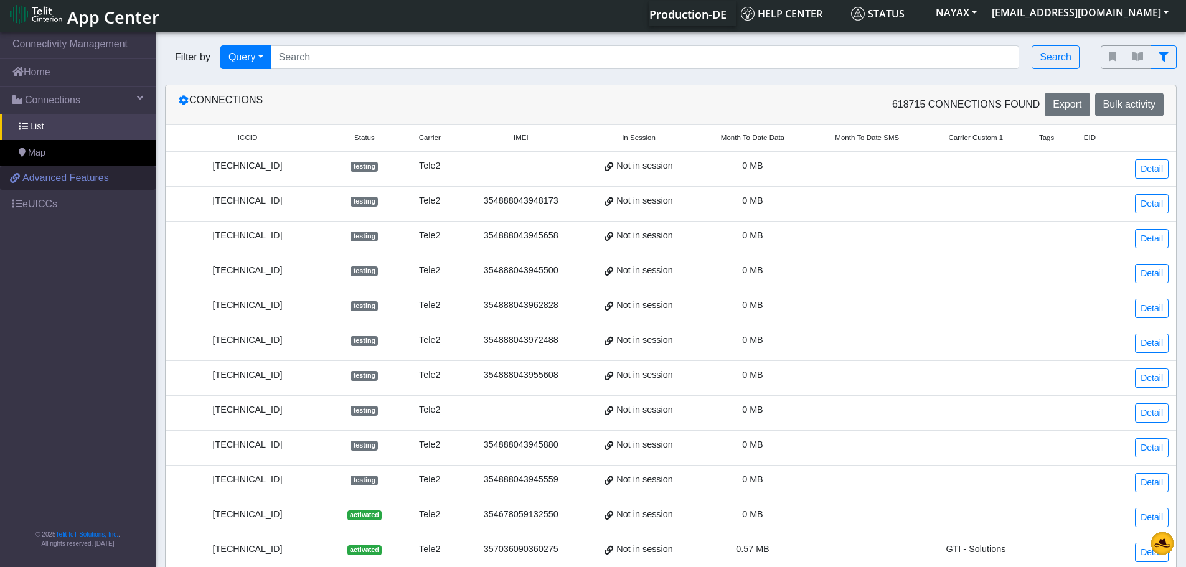
click at [92, 169] on link "Advanced Features" at bounding box center [78, 178] width 156 height 24
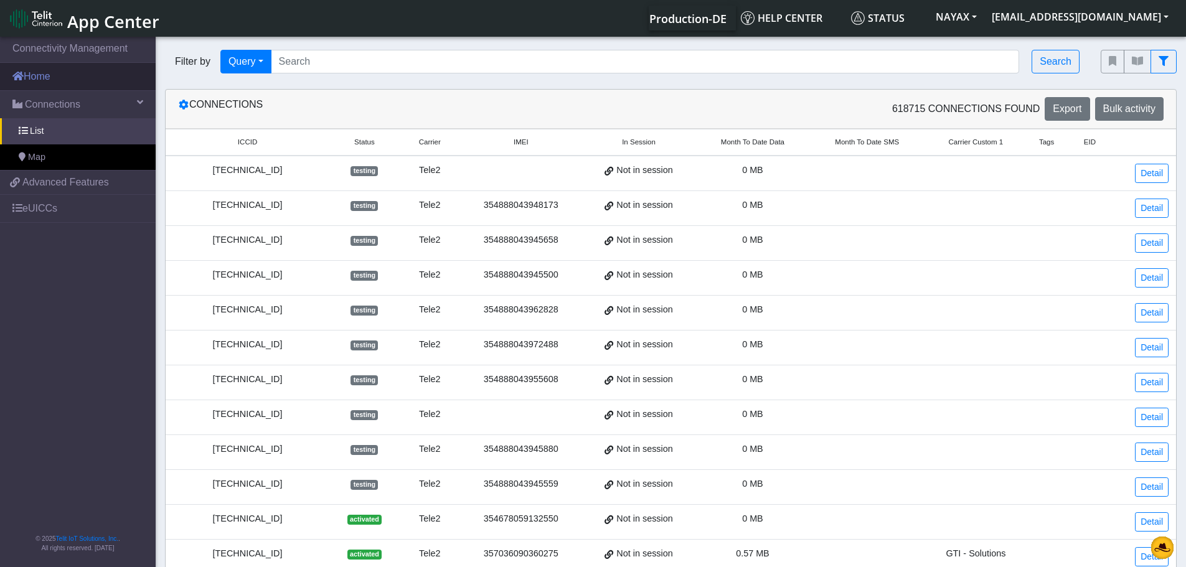
click at [56, 79] on link "Home" at bounding box center [78, 76] width 156 height 27
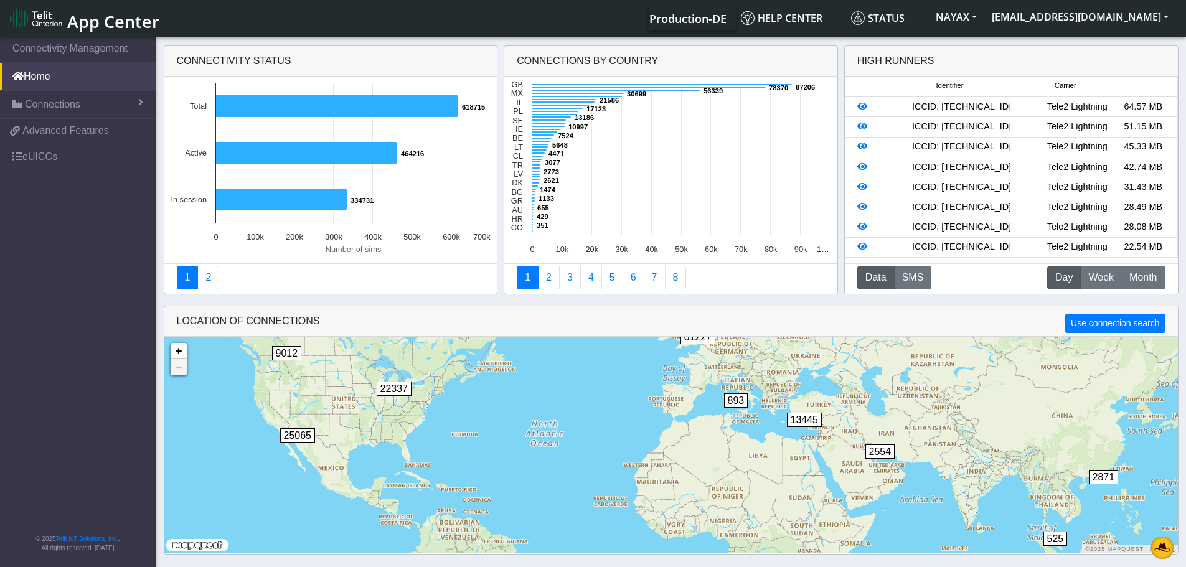
click at [883, 271] on button "Data" at bounding box center [875, 278] width 37 height 24
click at [1101, 285] on span "Week" at bounding box center [1101, 277] width 26 height 15
click at [1139, 281] on span "Month" at bounding box center [1143, 277] width 27 height 15
click at [863, 151] on icon at bounding box center [862, 146] width 10 height 9
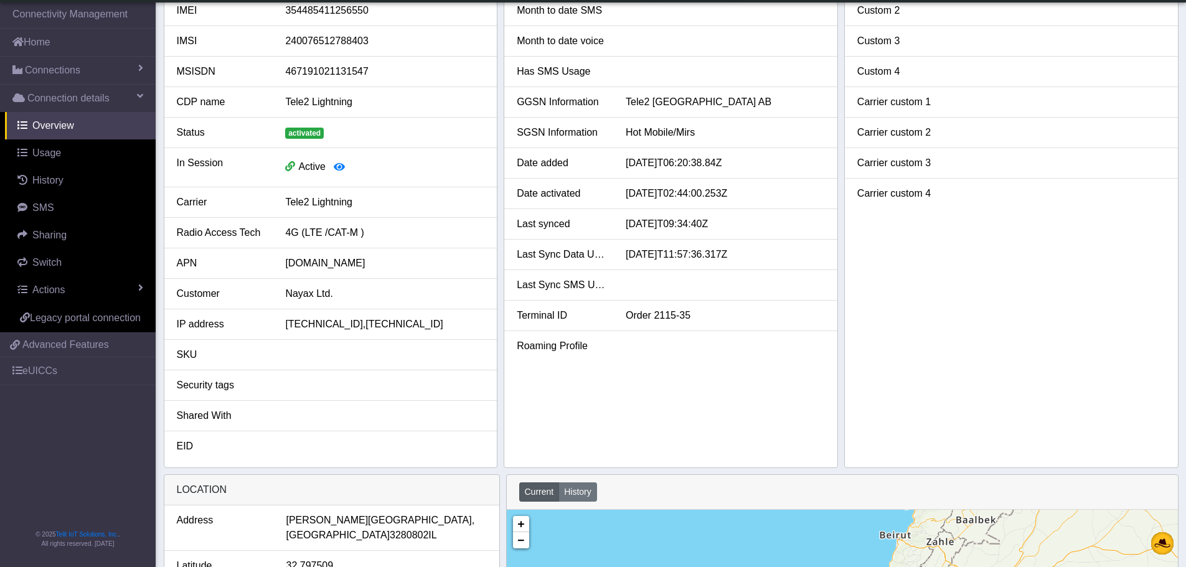
scroll to position [62, 0]
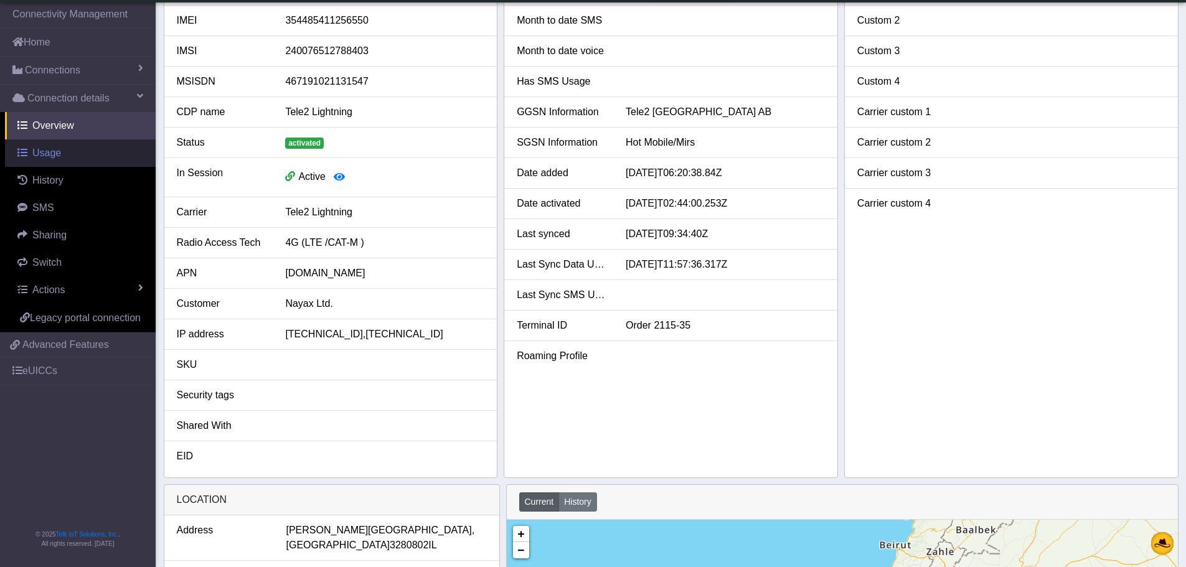
click at [42, 158] on span "Usage" at bounding box center [46, 153] width 29 height 11
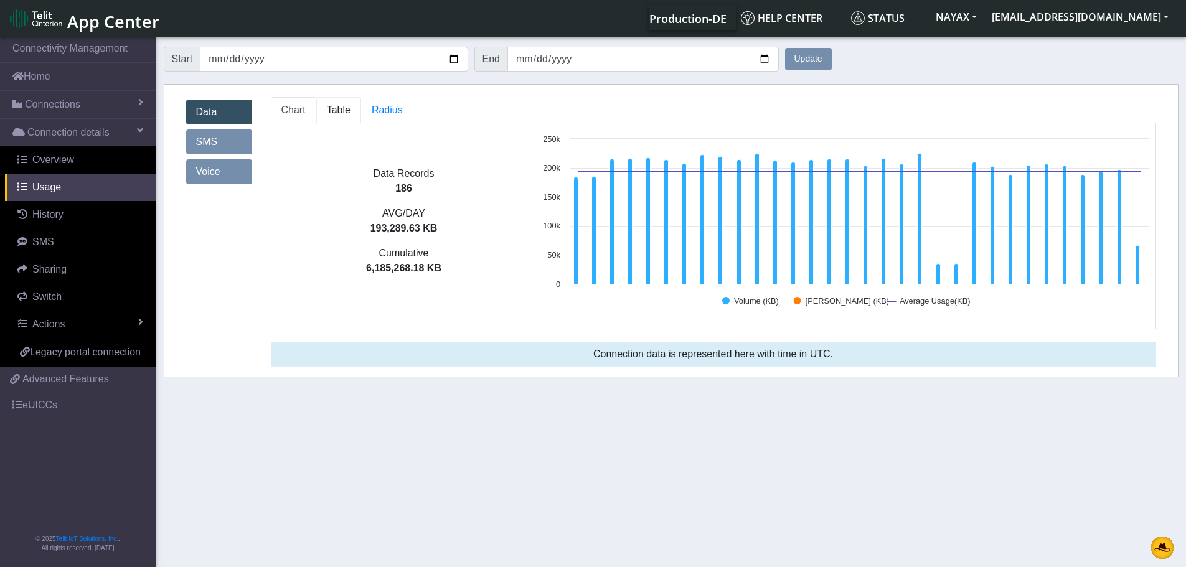
click at [334, 116] on link "Table" at bounding box center [338, 110] width 45 height 26
